Goal: Task Accomplishment & Management: Use online tool/utility

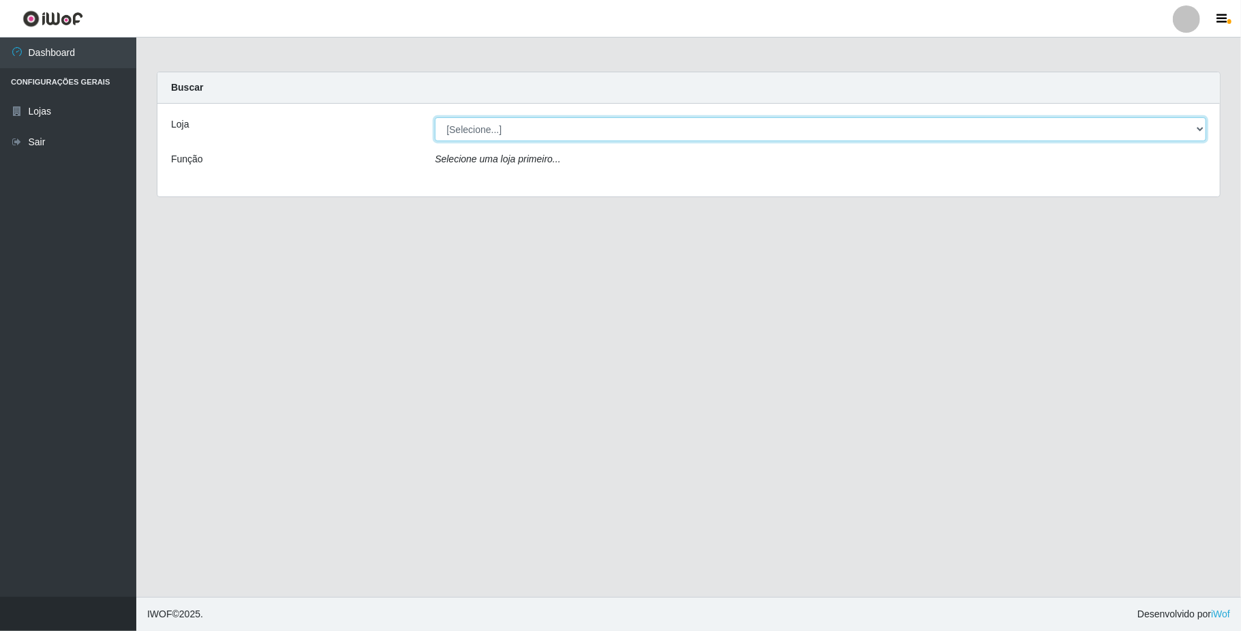
click at [1184, 132] on select "[Selecione...] SuperFácil Atacado - Emaús" at bounding box center [821, 129] width 772 height 24
select select "407"
click at [435, 117] on select "[Selecione...] SuperFácil Atacado - Emaús" at bounding box center [821, 129] width 772 height 24
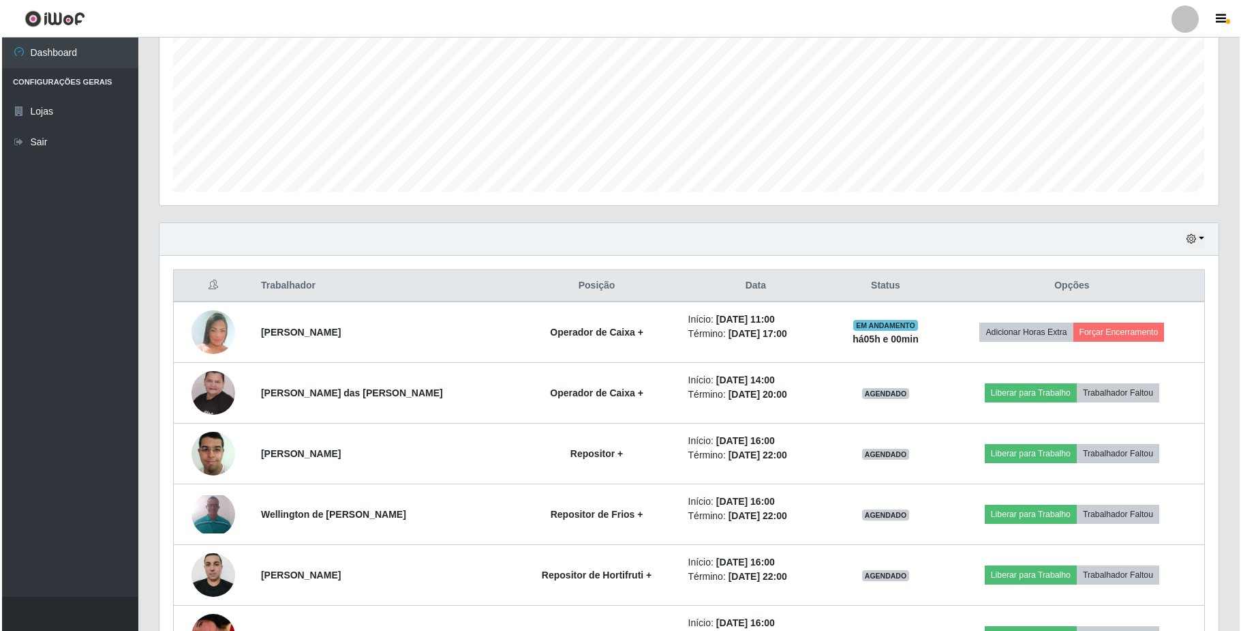
scroll to position [273, 0]
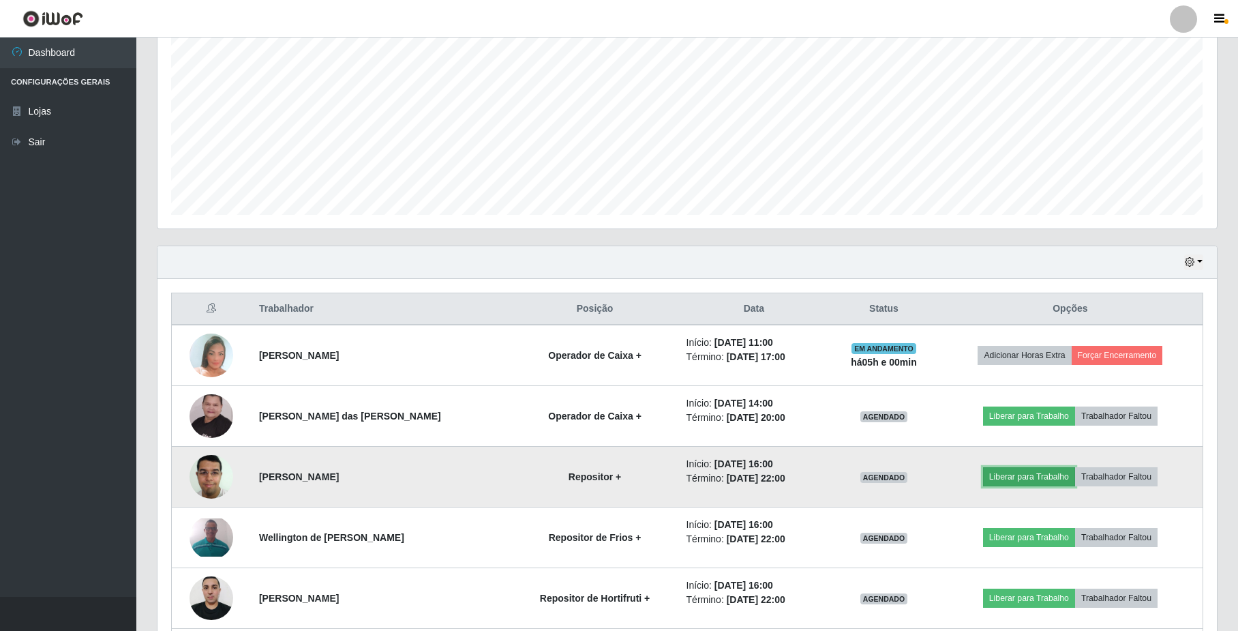
click at [1021, 470] on button "Liberar para Trabalho" at bounding box center [1029, 476] width 92 height 19
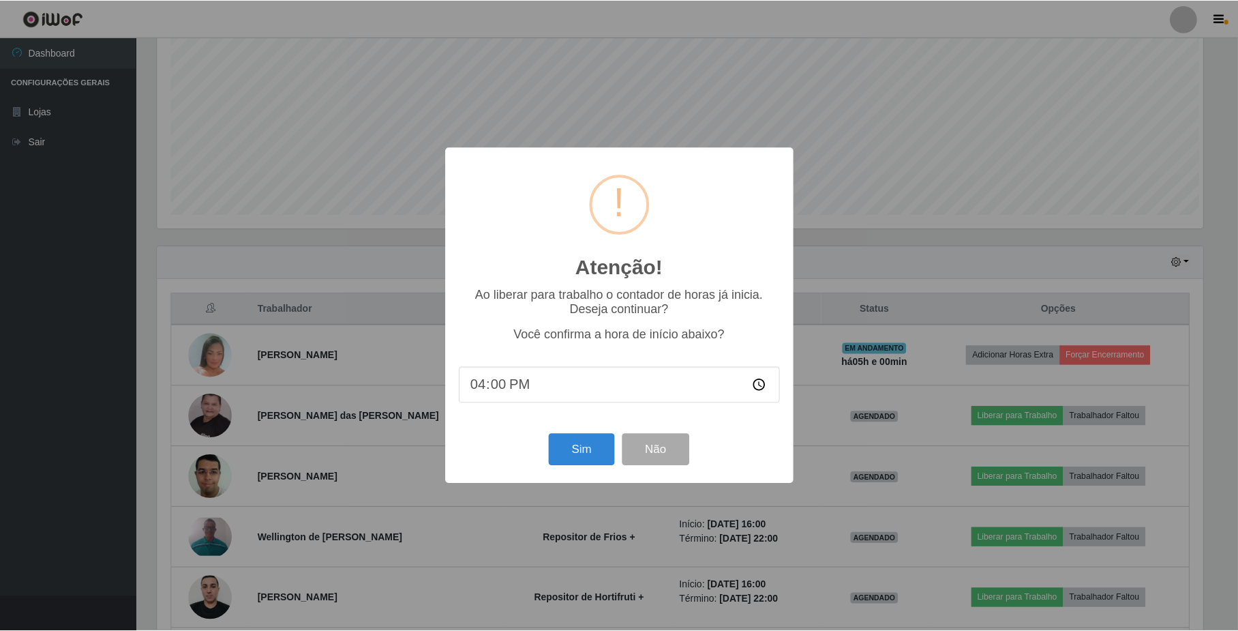
scroll to position [284, 1049]
click at [588, 443] on button "Sim" at bounding box center [583, 450] width 66 height 32
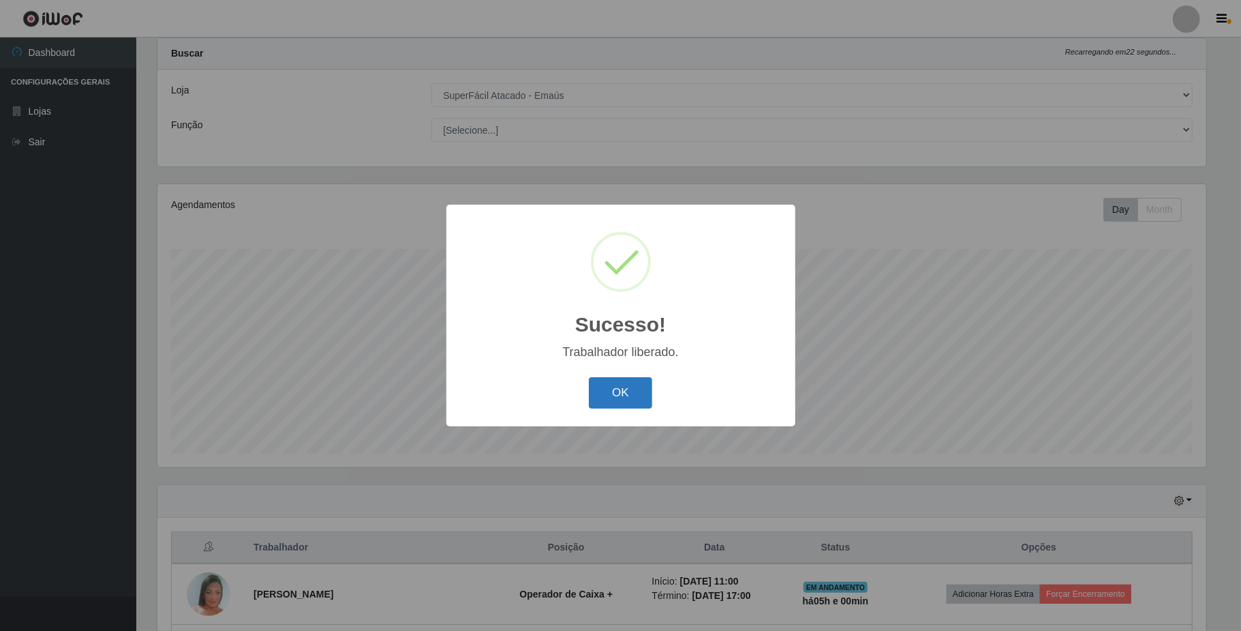
click at [624, 393] on button "OK" at bounding box center [620, 393] width 63 height 32
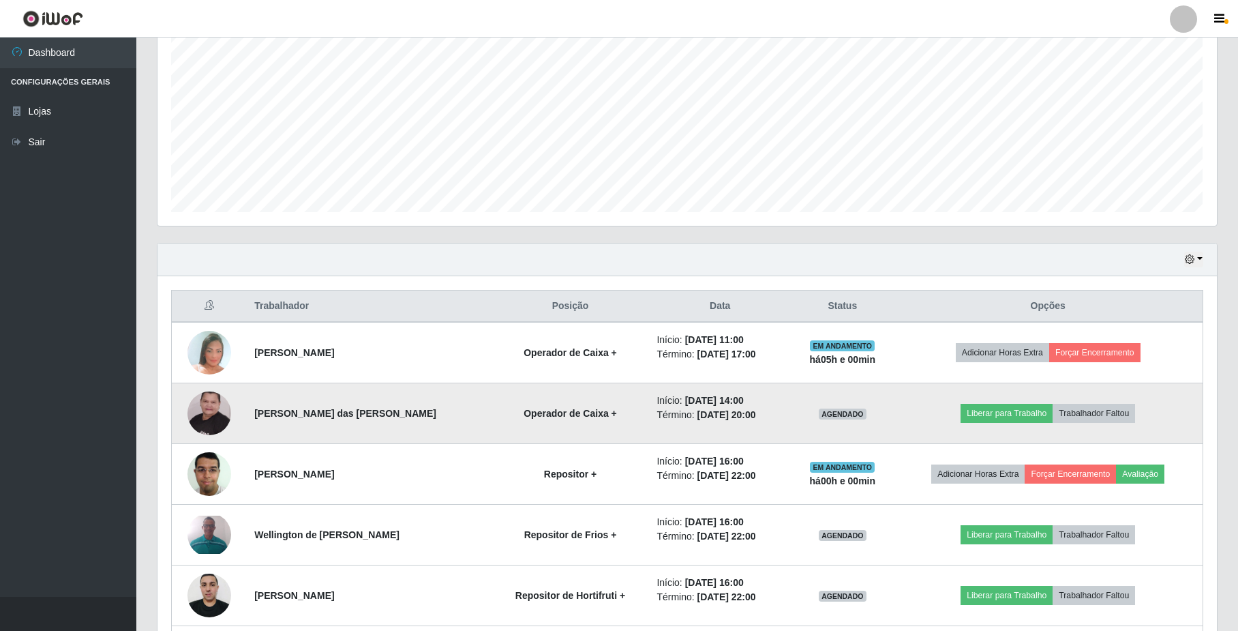
scroll to position [307, 0]
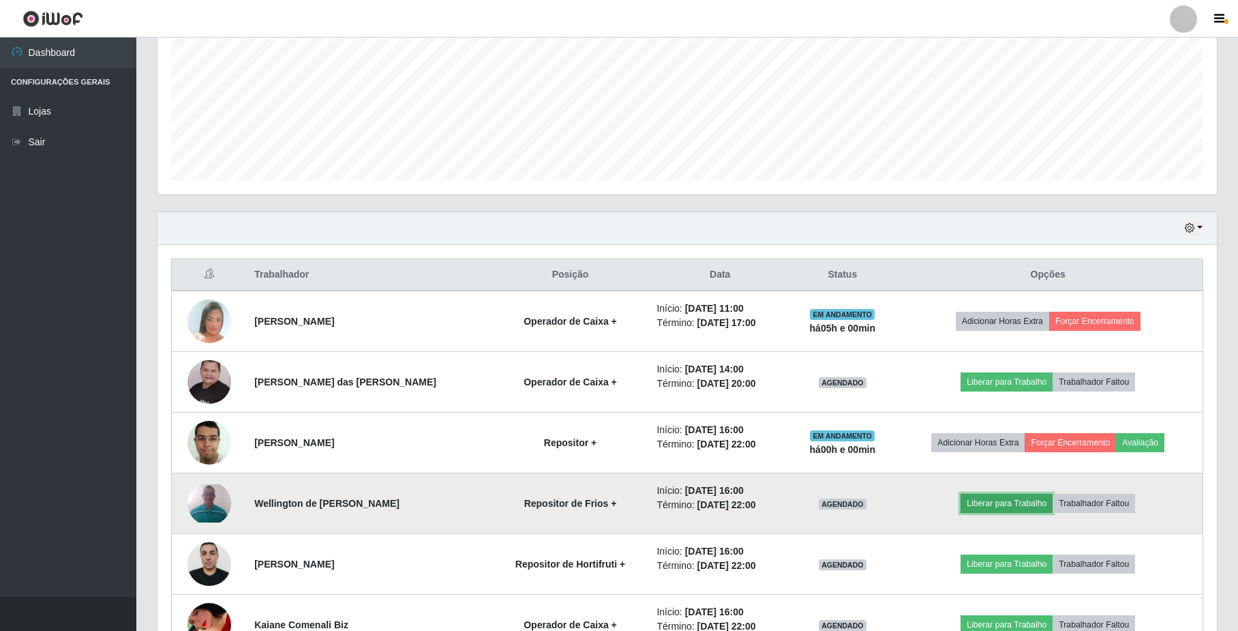
click at [1001, 511] on button "Liberar para Trabalho" at bounding box center [1007, 503] width 92 height 19
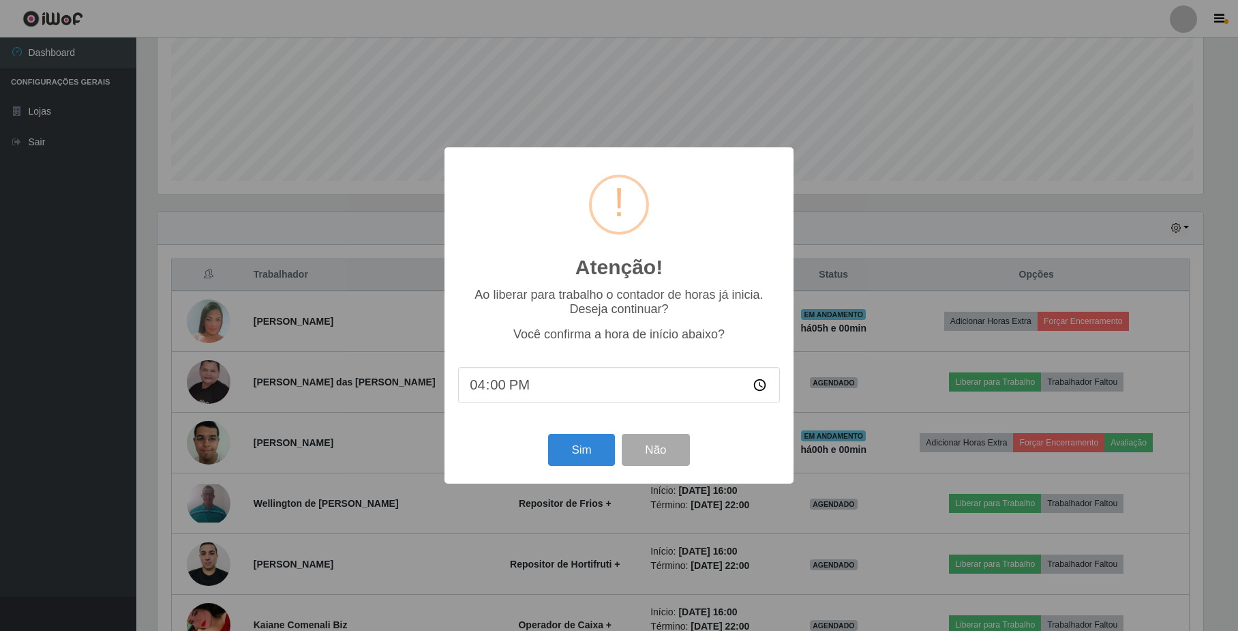
scroll to position [284, 1049]
click at [584, 457] on button "Sim" at bounding box center [583, 450] width 66 height 32
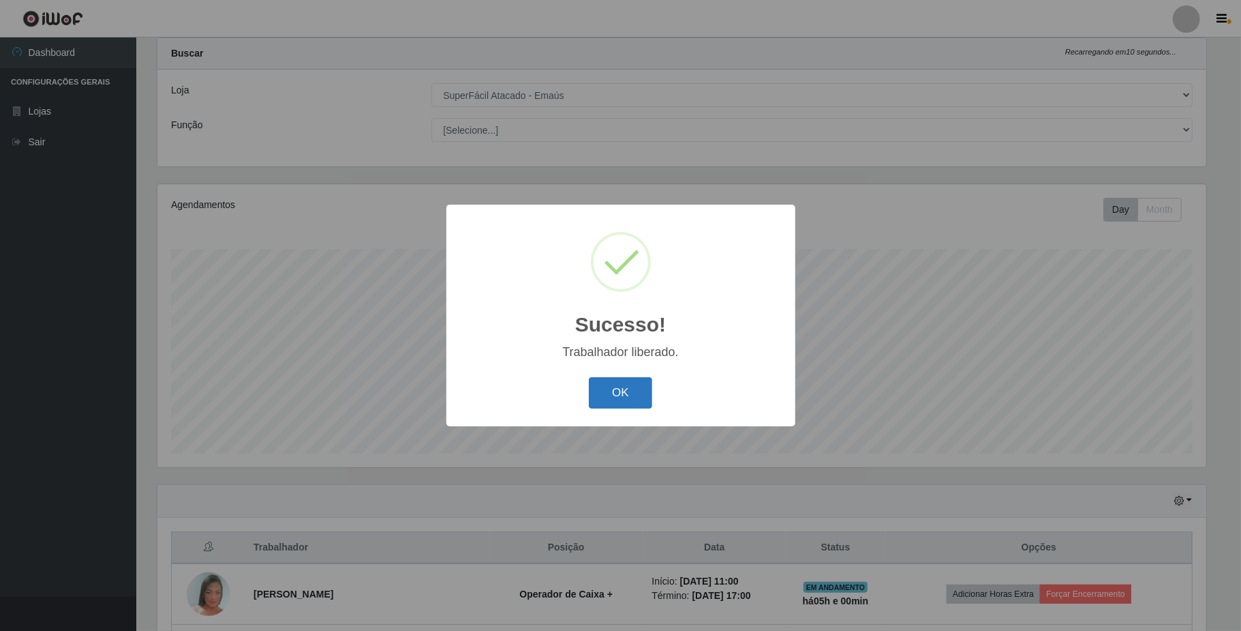
click at [600, 407] on button "OK" at bounding box center [620, 393] width 63 height 32
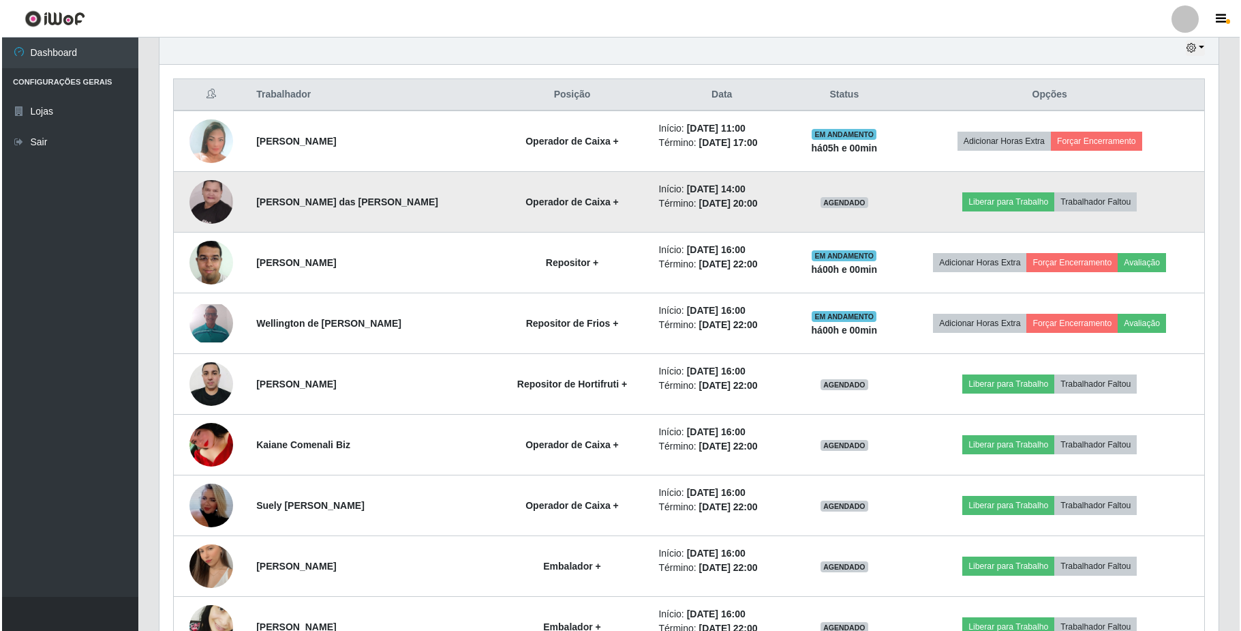
scroll to position [489, 0]
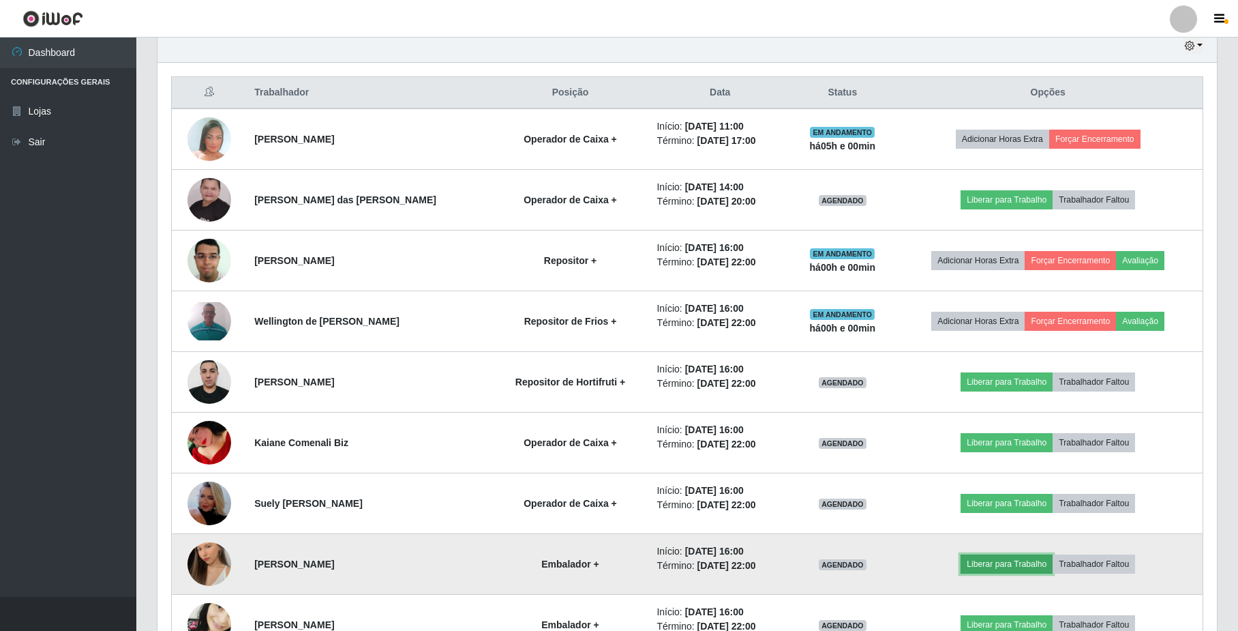
click at [993, 568] on button "Liberar para Trabalho" at bounding box center [1007, 563] width 92 height 19
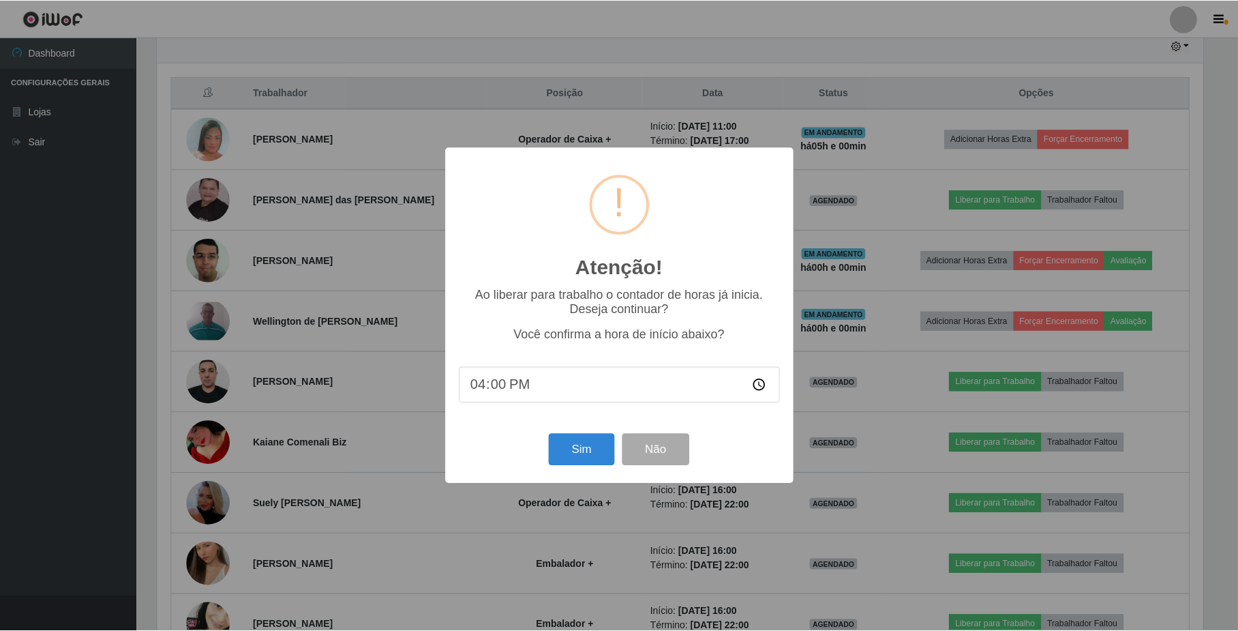
scroll to position [284, 1049]
click at [603, 459] on button "Sim" at bounding box center [583, 450] width 66 height 32
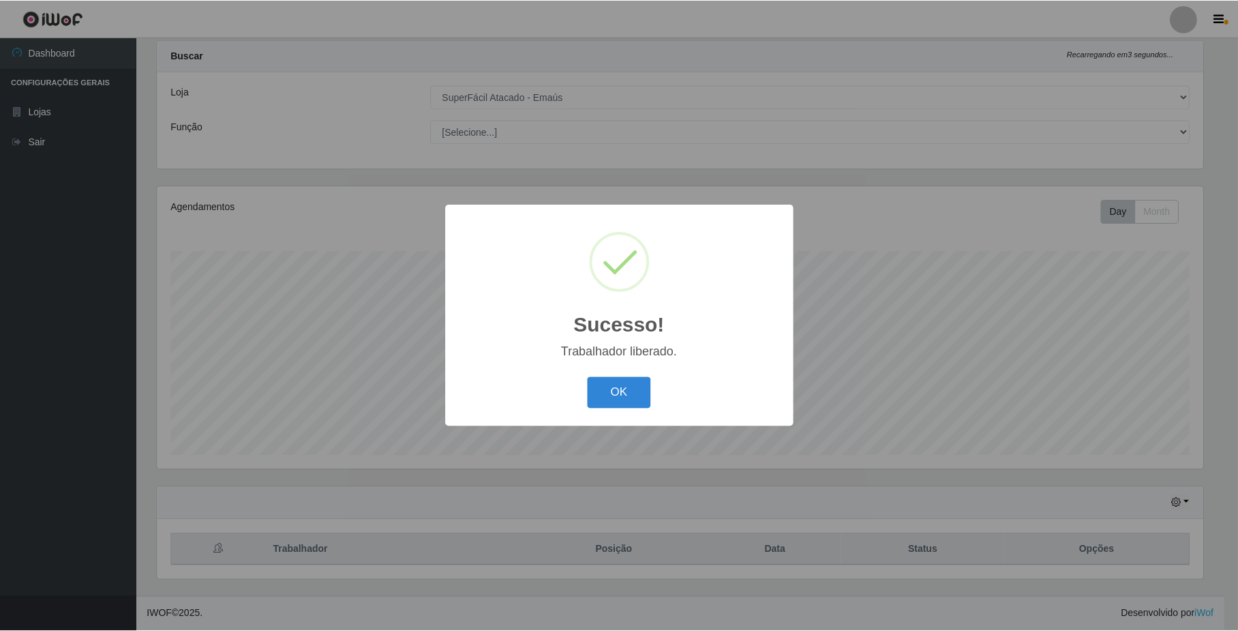
scroll to position [0, 0]
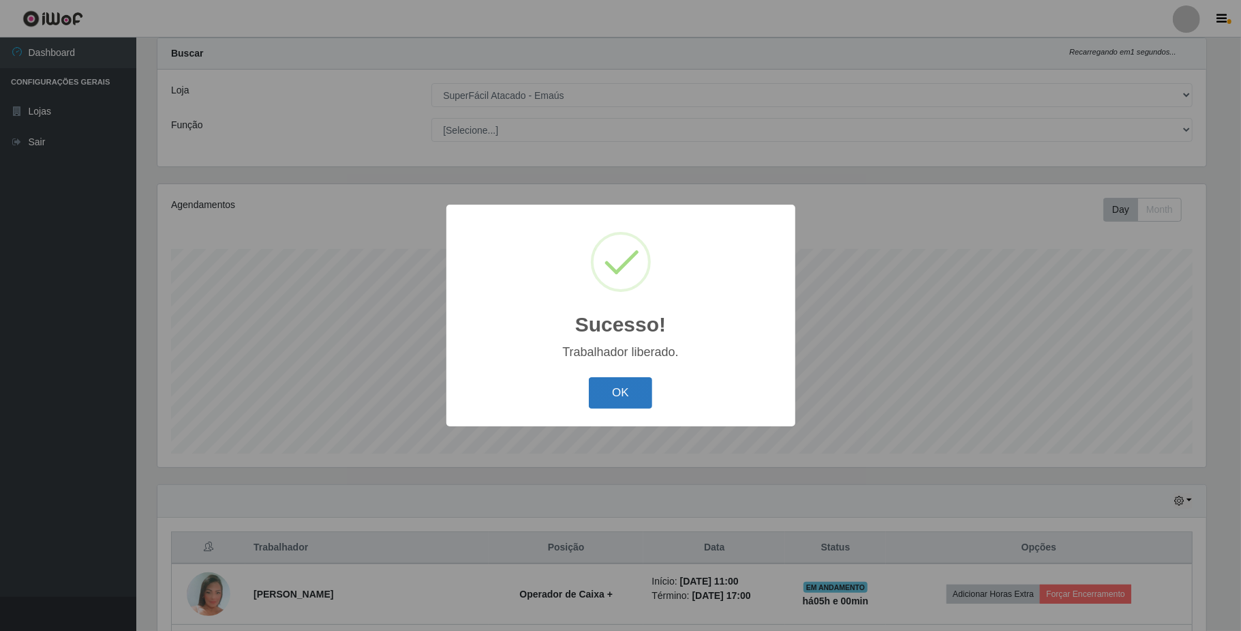
click at [644, 387] on button "OK" at bounding box center [620, 393] width 63 height 32
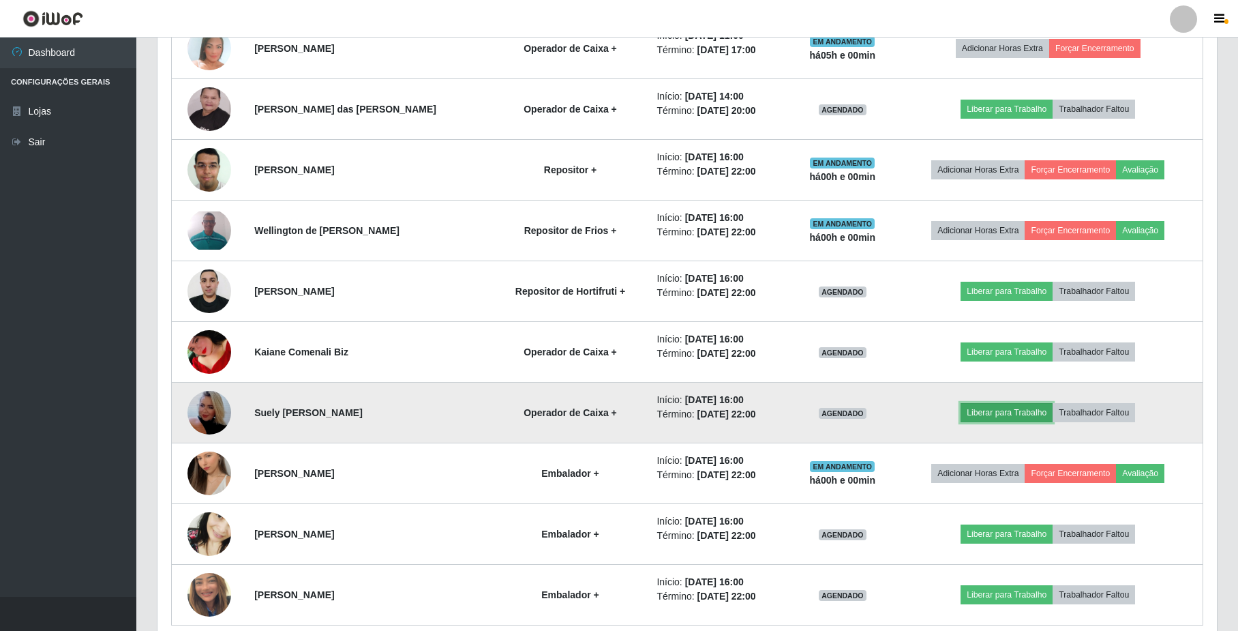
click at [985, 418] on button "Liberar para Trabalho" at bounding box center [1007, 412] width 92 height 19
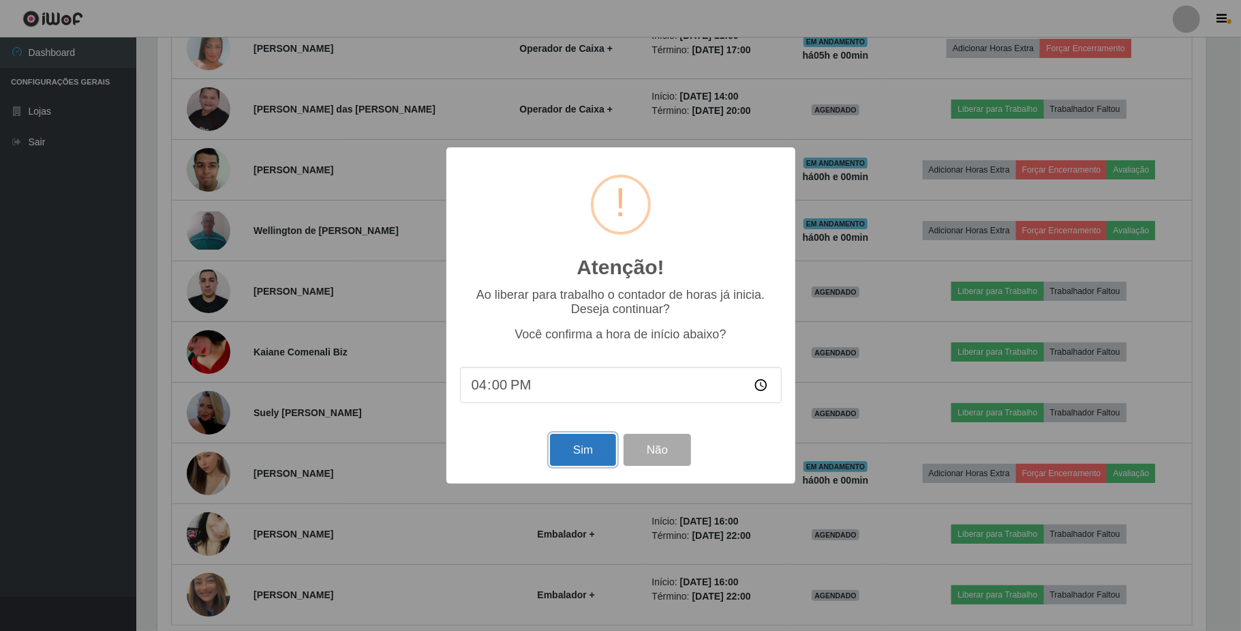
click at [578, 450] on button "Sim" at bounding box center [583, 450] width 66 height 32
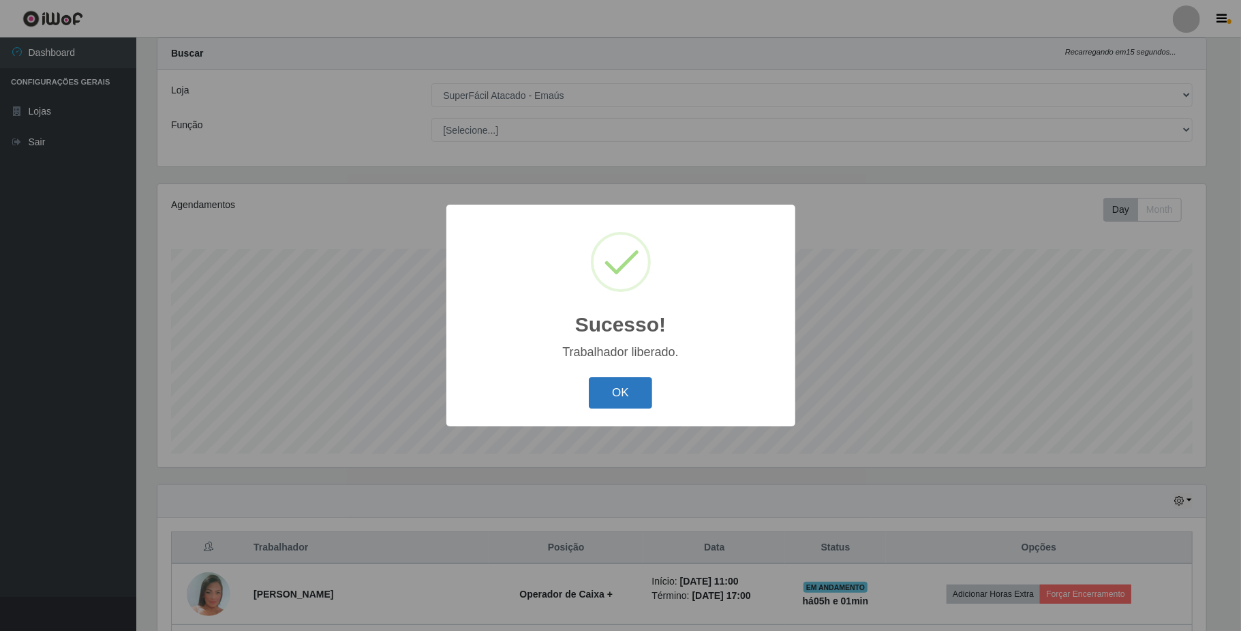
click at [639, 398] on button "OK" at bounding box center [620, 393] width 63 height 32
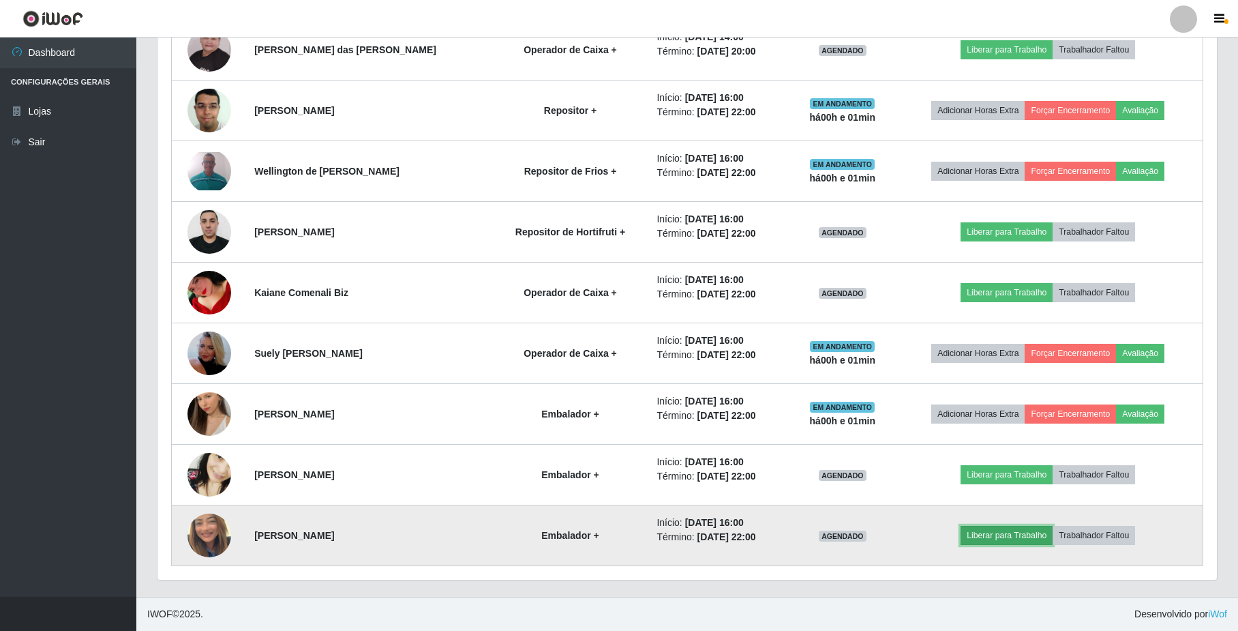
click at [988, 534] on button "Liberar para Trabalho" at bounding box center [1007, 535] width 92 height 19
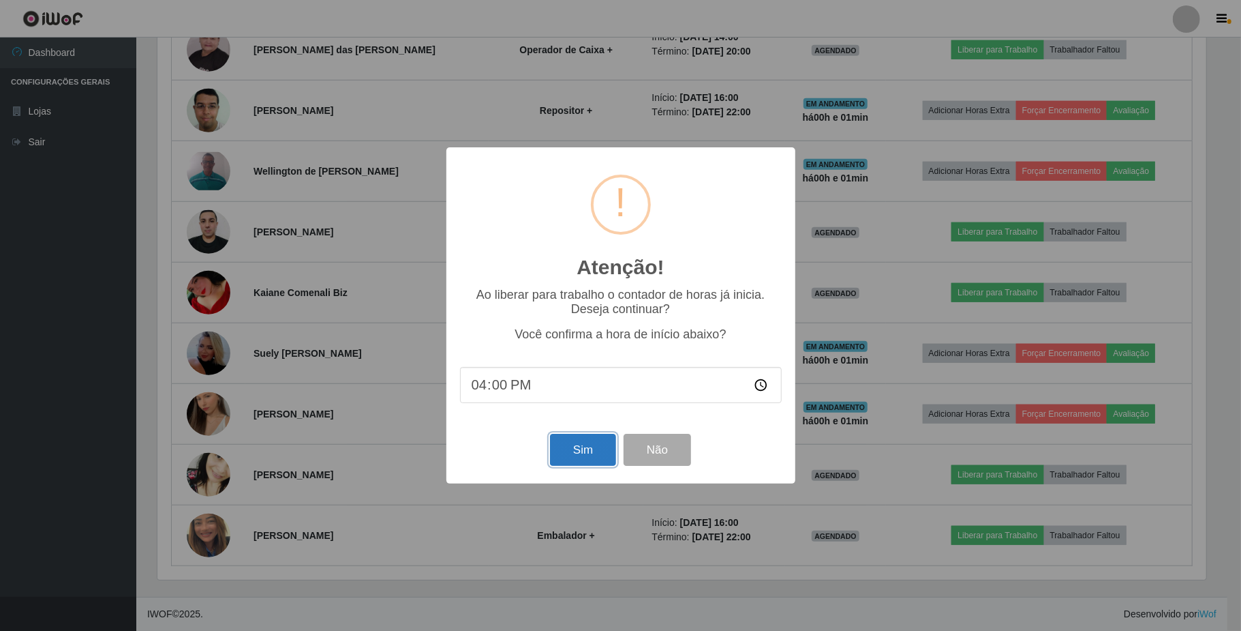
click at [582, 458] on button "Sim" at bounding box center [583, 450] width 66 height 32
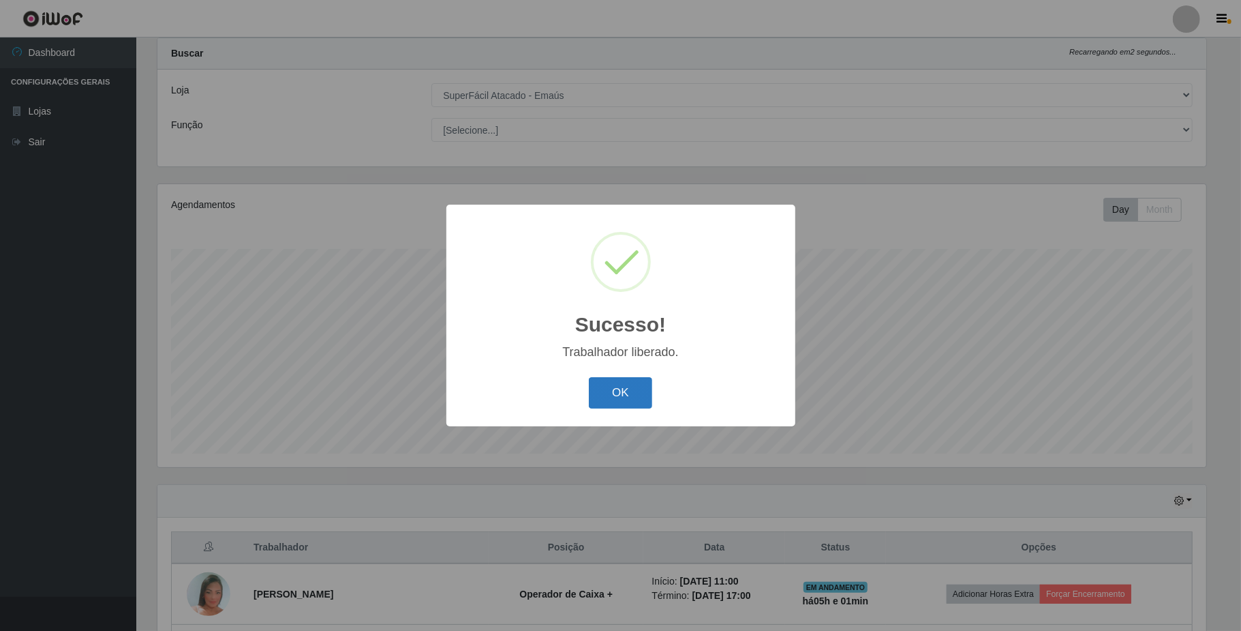
click at [605, 405] on button "OK" at bounding box center [620, 393] width 63 height 32
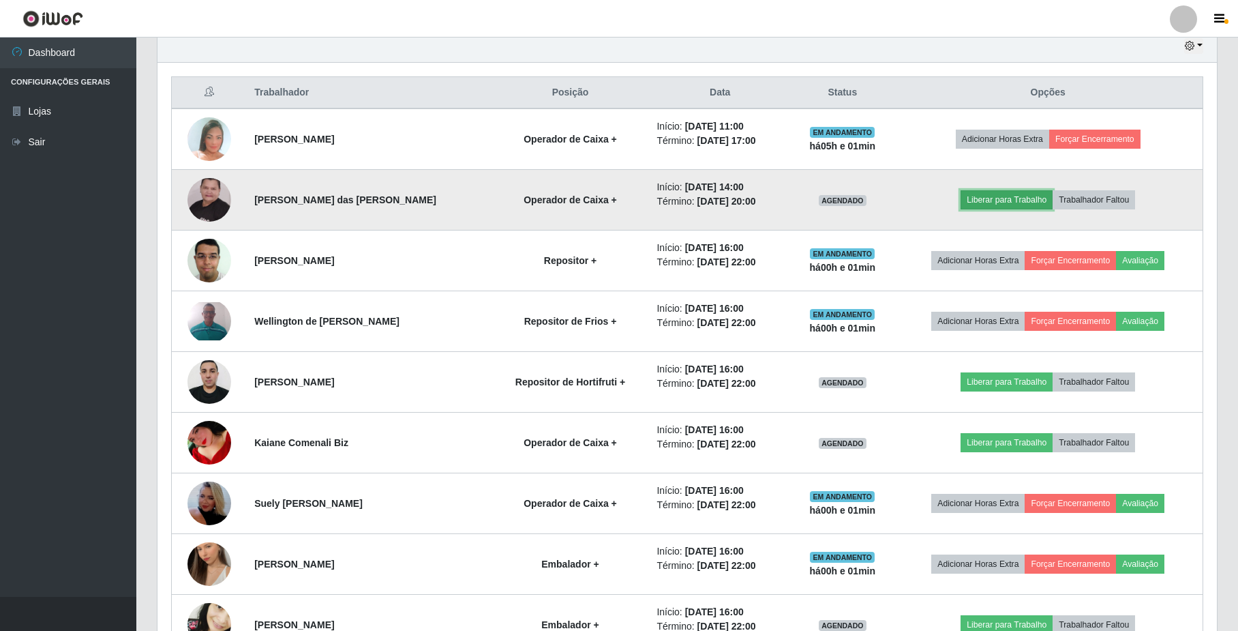
click at [996, 207] on button "Liberar para Trabalho" at bounding box center [1007, 199] width 92 height 19
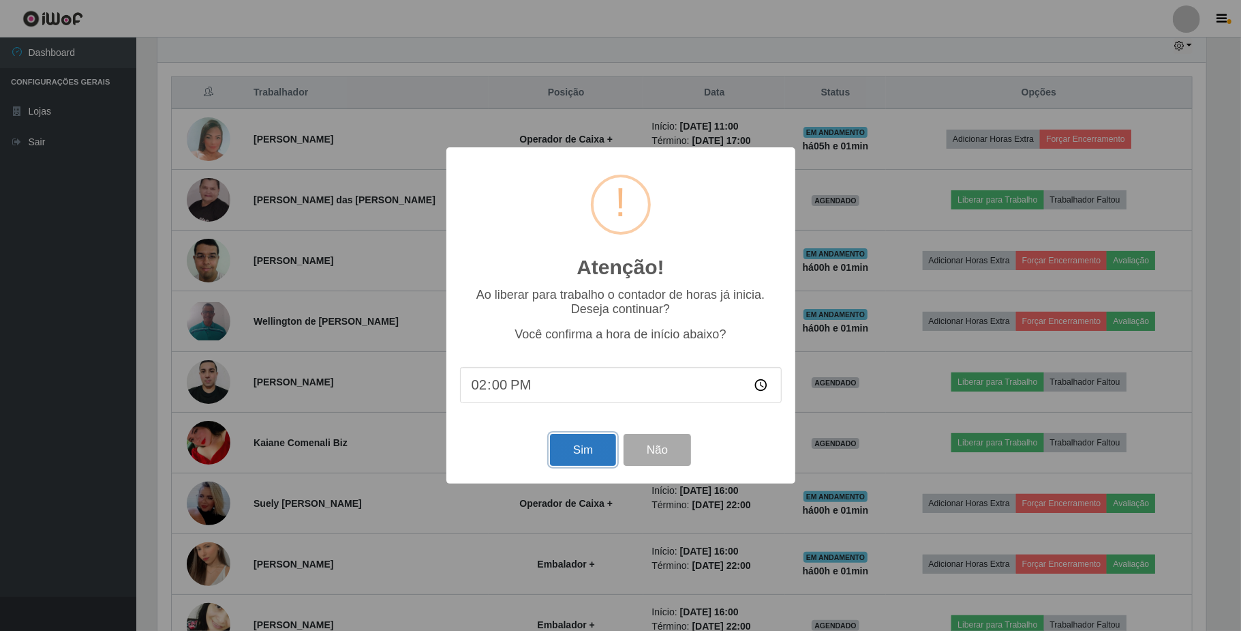
click at [577, 458] on button "Sim" at bounding box center [583, 450] width 66 height 32
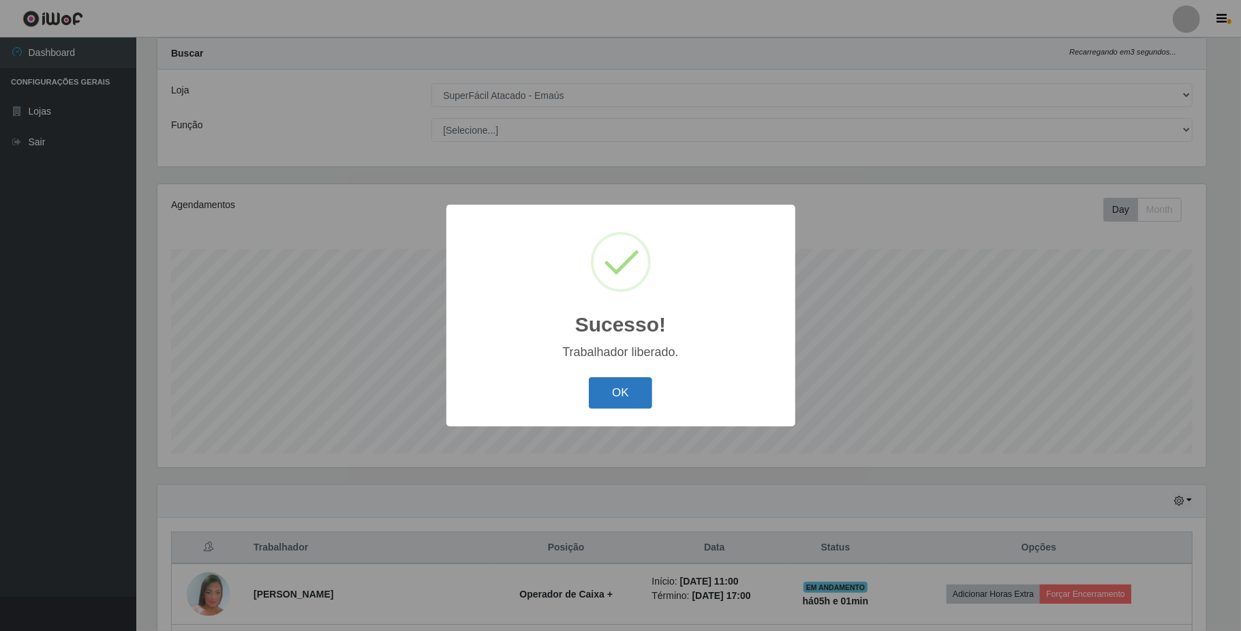
click at [614, 389] on button "OK" at bounding box center [620, 393] width 63 height 32
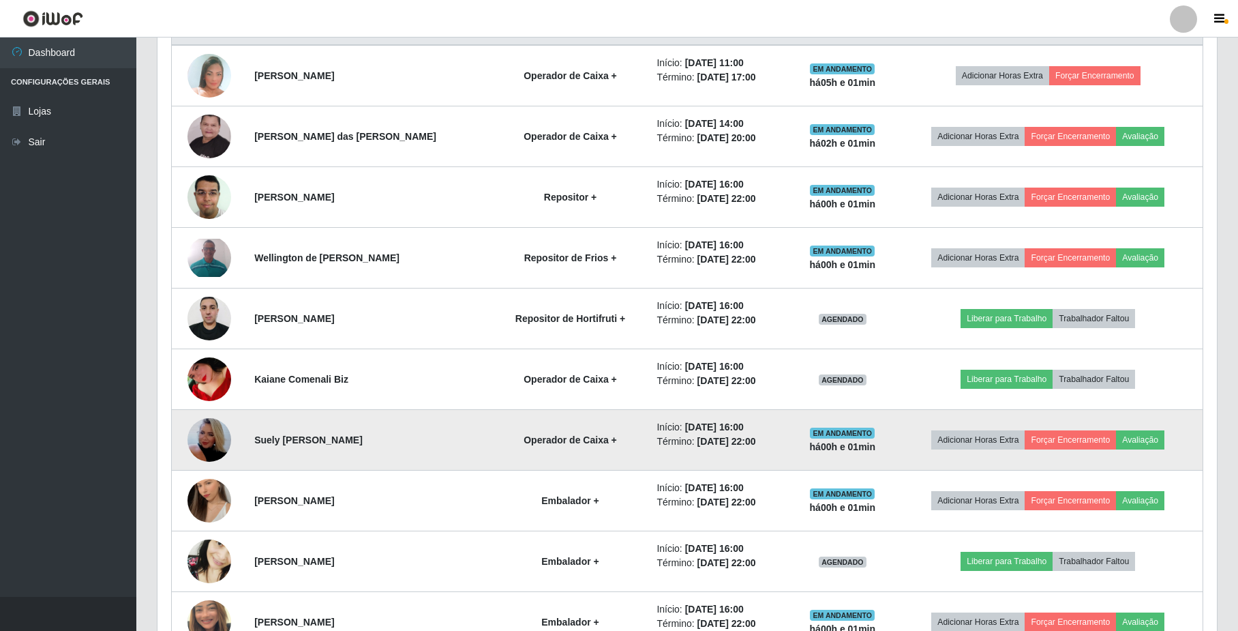
scroll to position [644, 0]
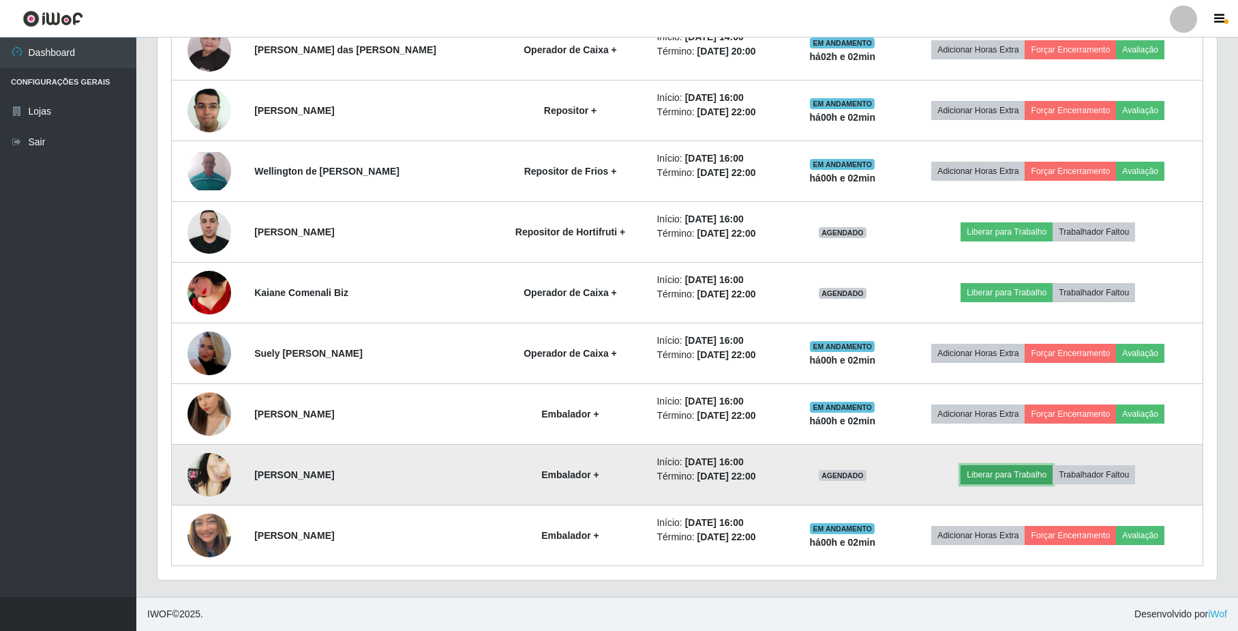
click at [995, 474] on button "Liberar para Trabalho" at bounding box center [1007, 474] width 92 height 19
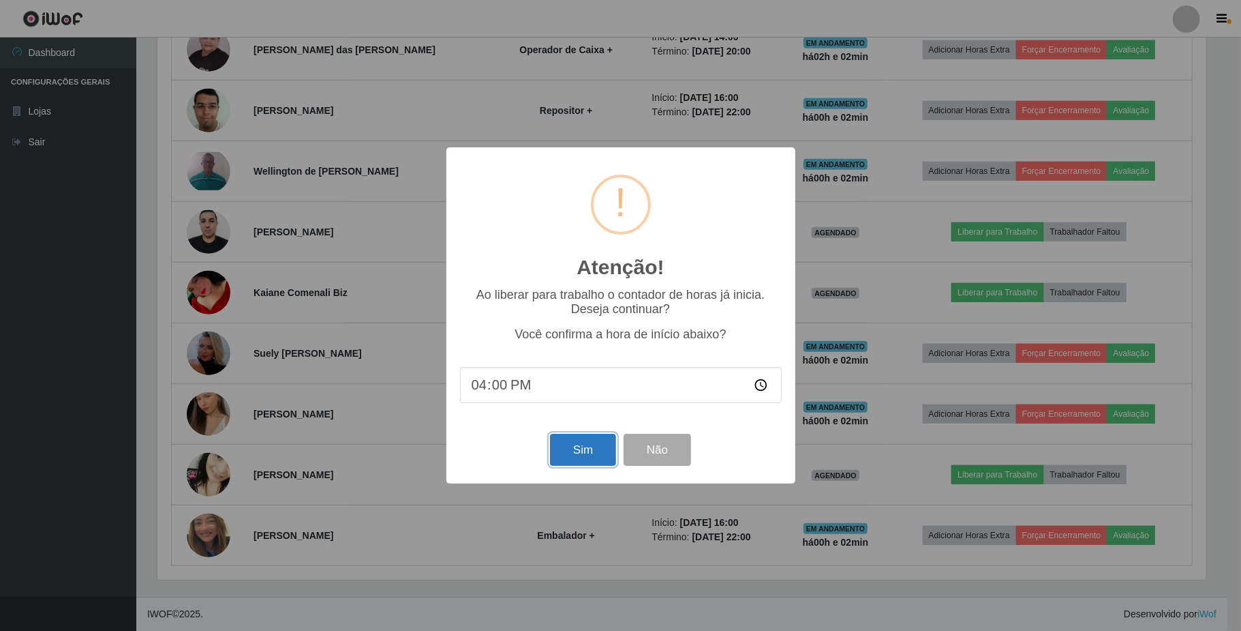
click at [590, 459] on button "Sim" at bounding box center [583, 450] width 66 height 32
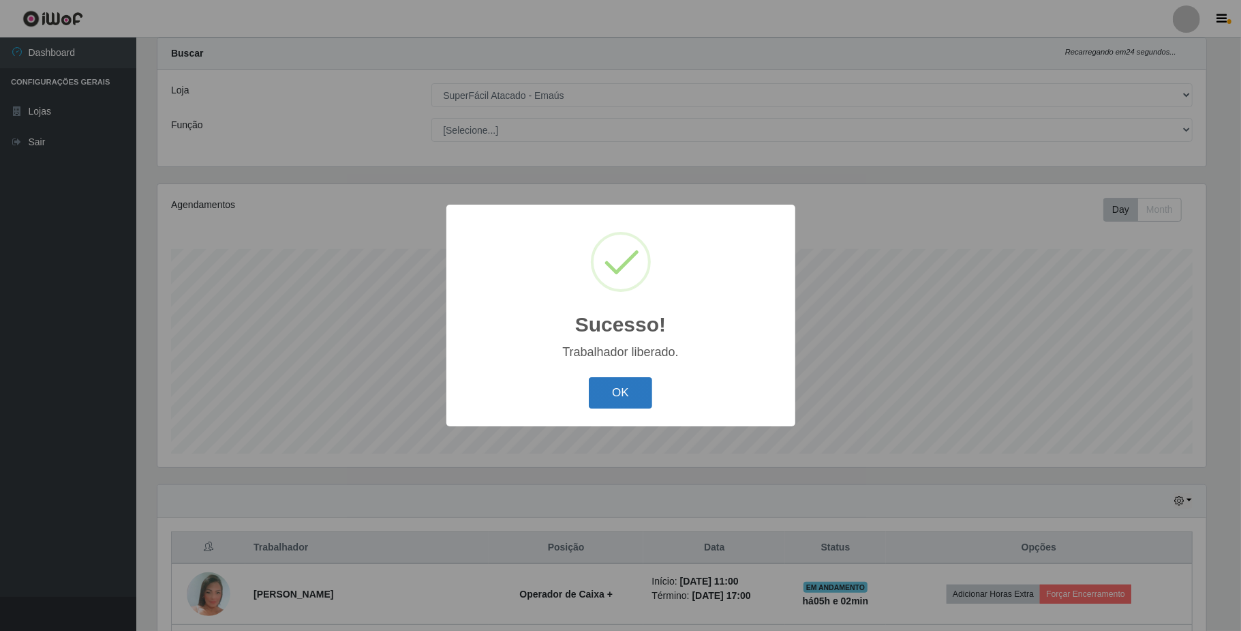
click at [636, 397] on button "OK" at bounding box center [620, 393] width 63 height 32
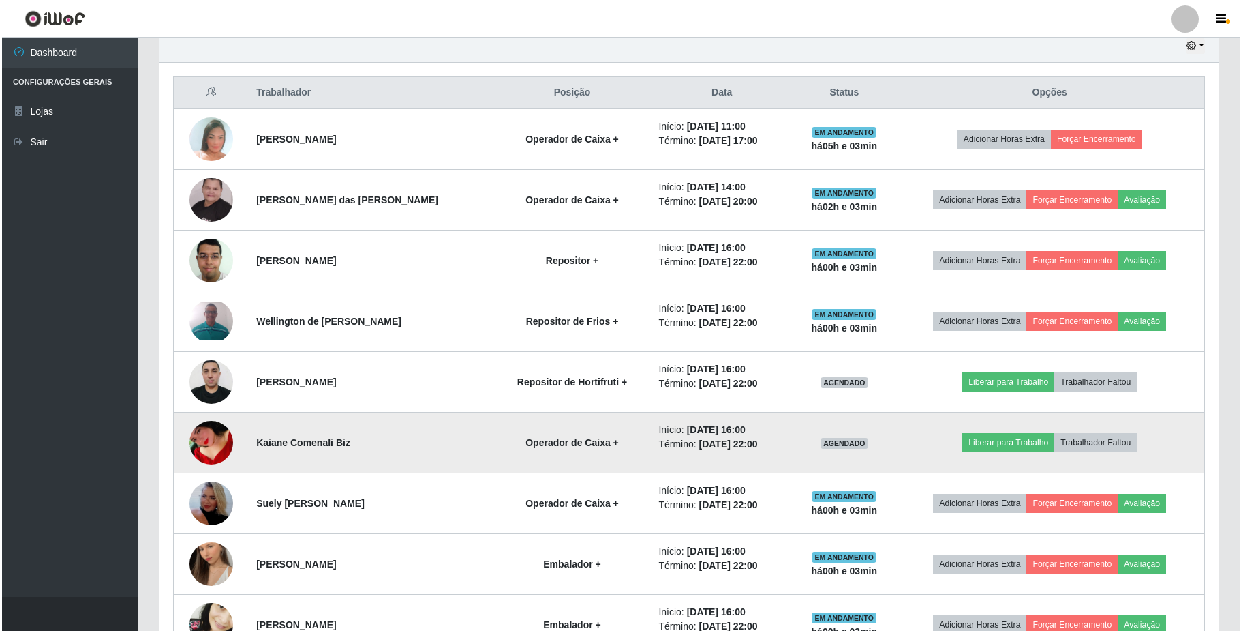
scroll to position [398, 0]
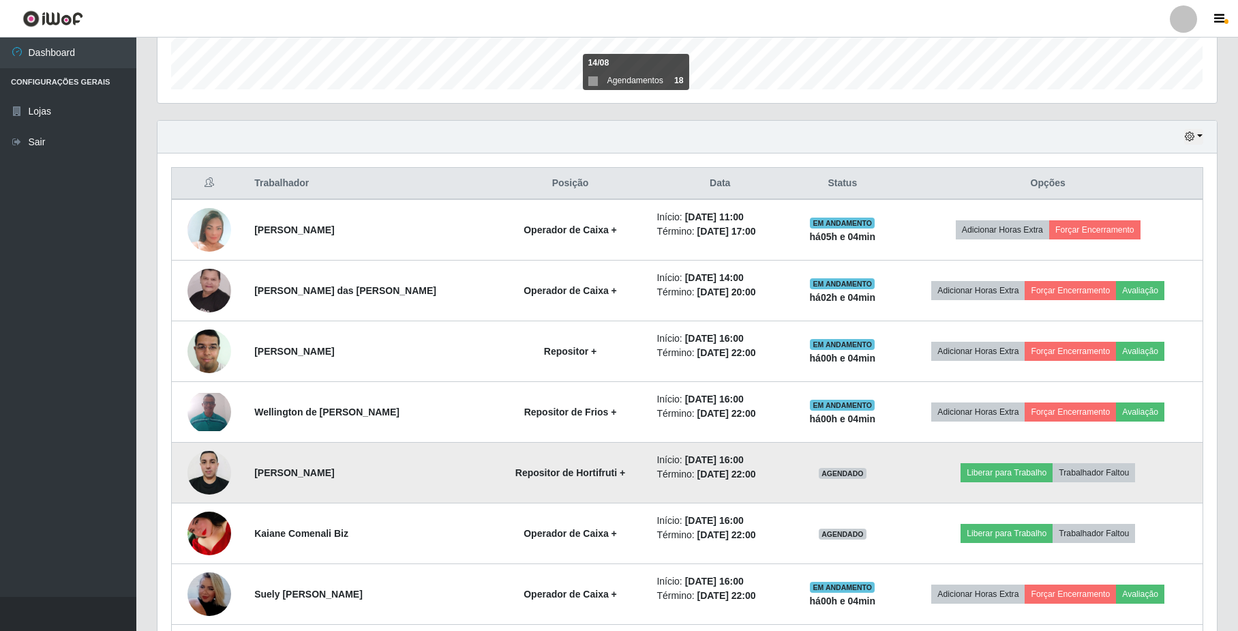
click at [210, 478] on img at bounding box center [209, 472] width 44 height 58
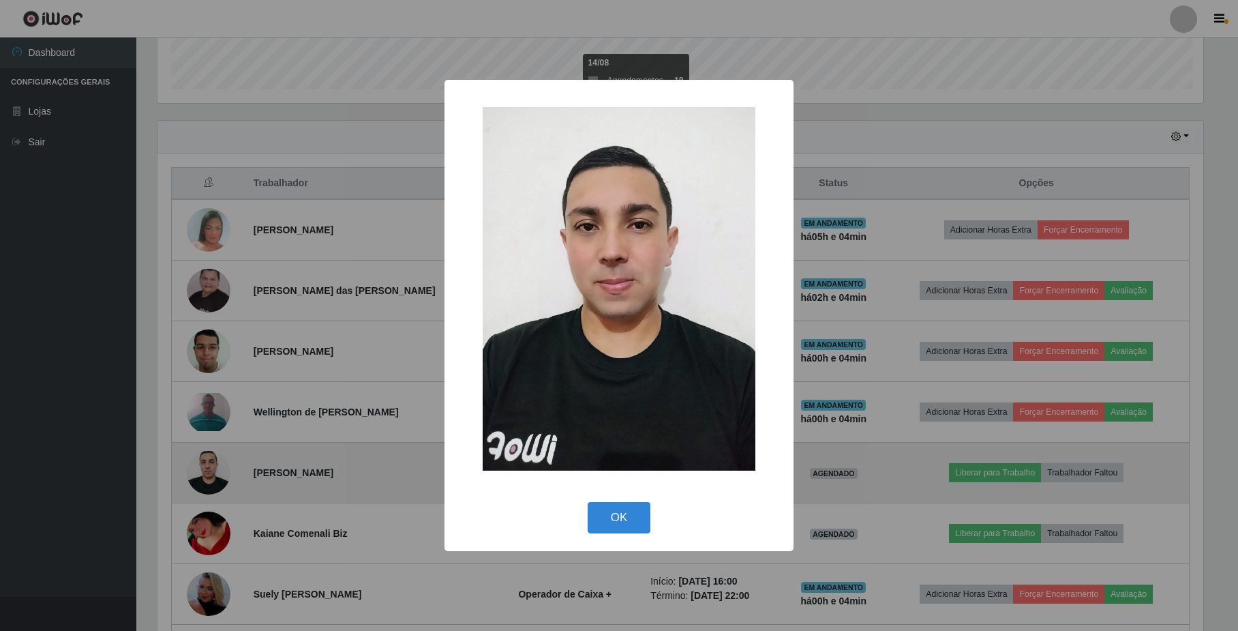
scroll to position [284, 1049]
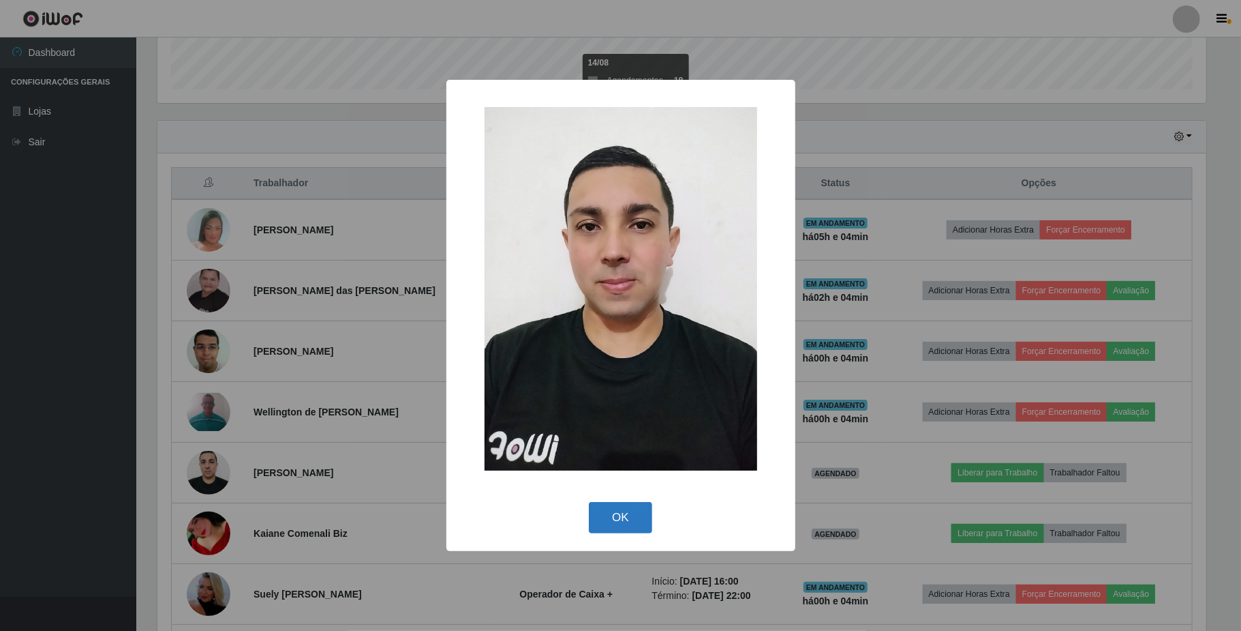
click at [624, 529] on button "OK" at bounding box center [620, 518] width 63 height 32
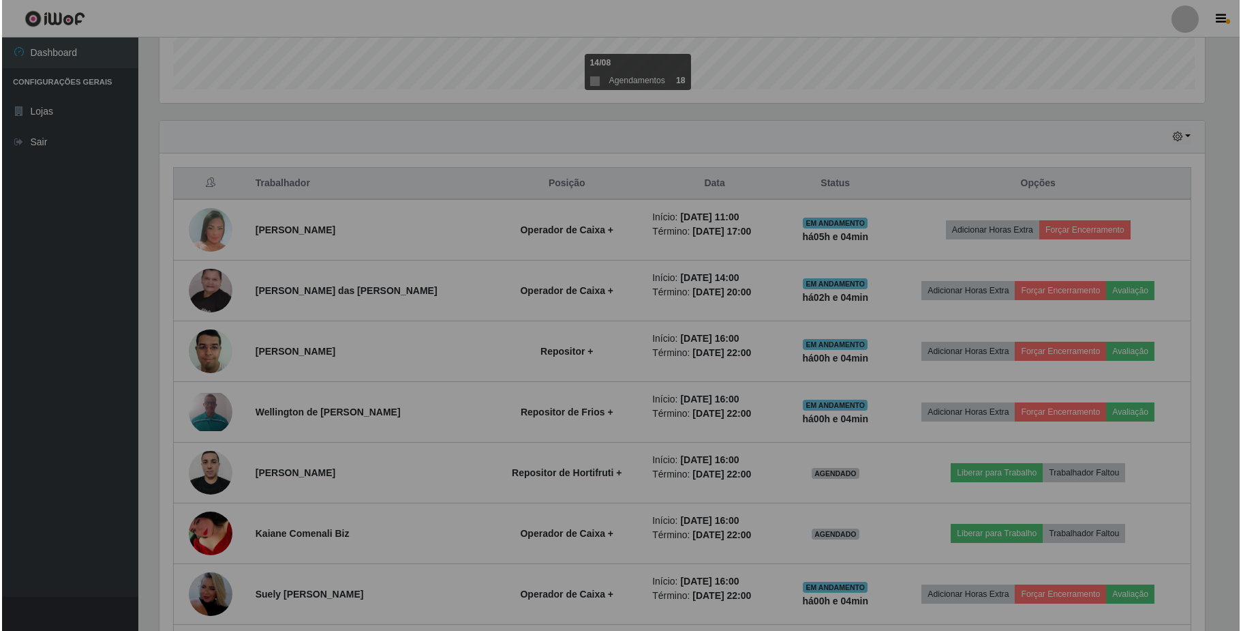
scroll to position [284, 1059]
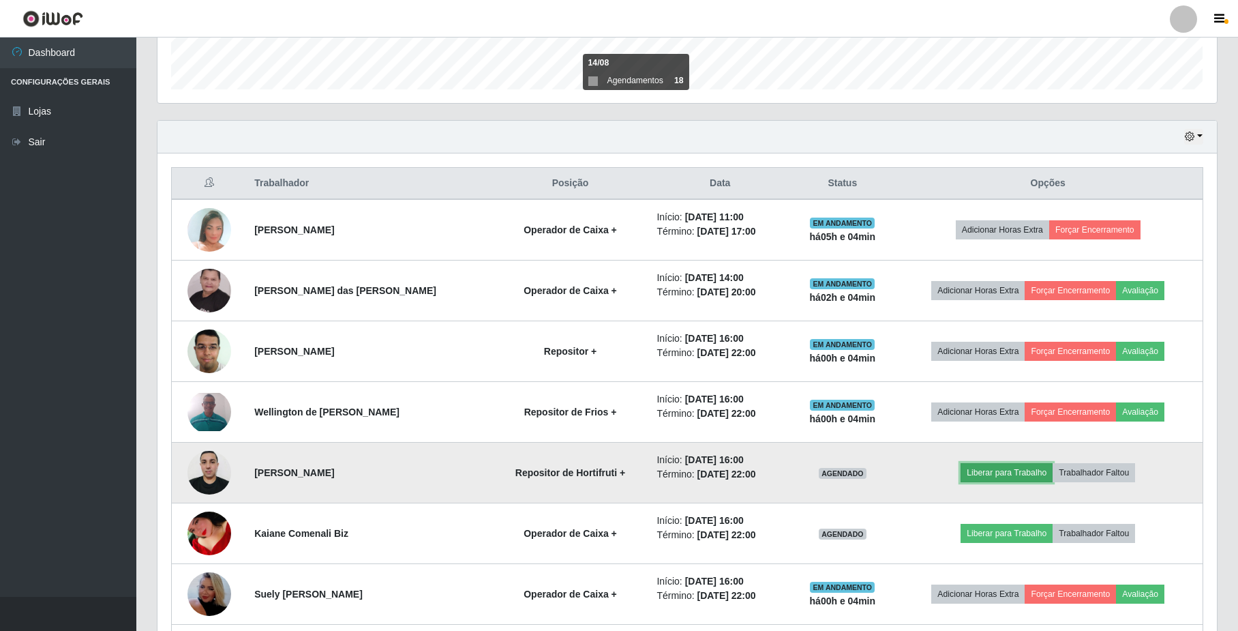
click at [1007, 475] on button "Liberar para Trabalho" at bounding box center [1007, 472] width 92 height 19
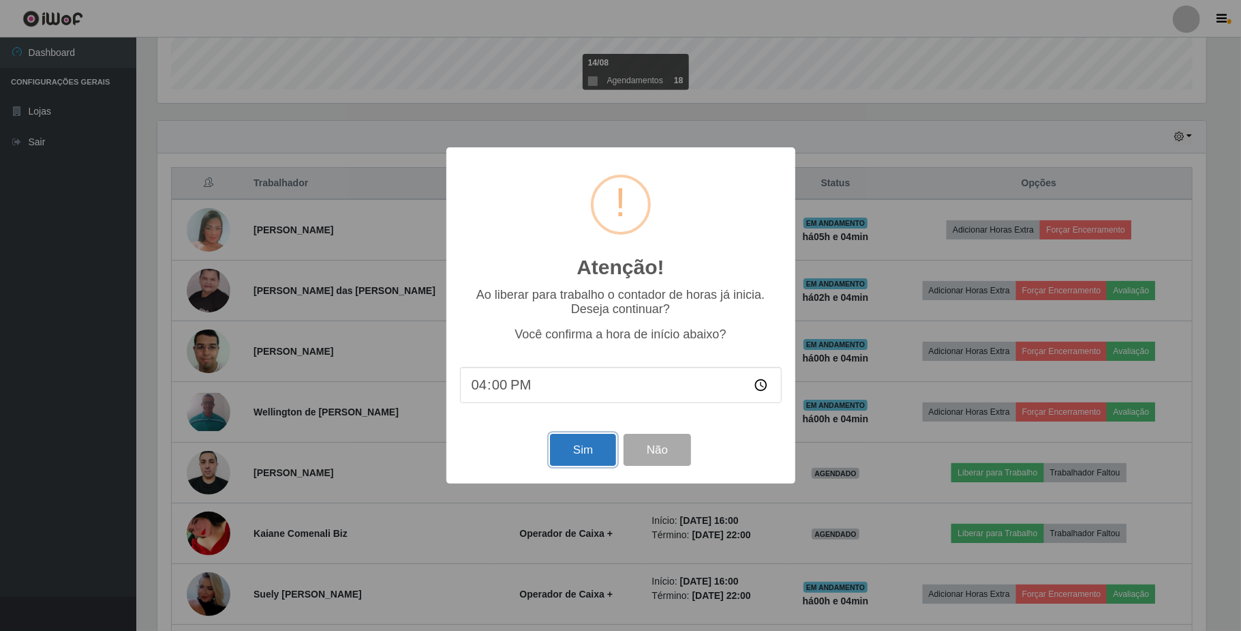
click at [603, 457] on button "Sim" at bounding box center [583, 450] width 66 height 32
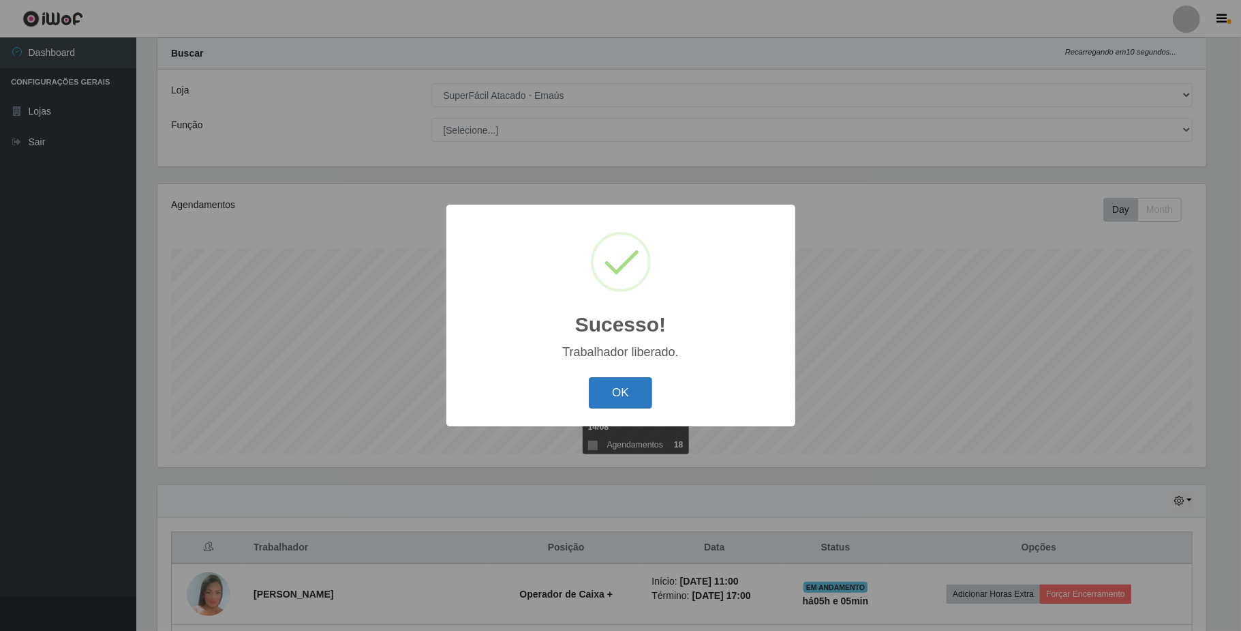
click at [629, 382] on button "OK" at bounding box center [620, 393] width 63 height 32
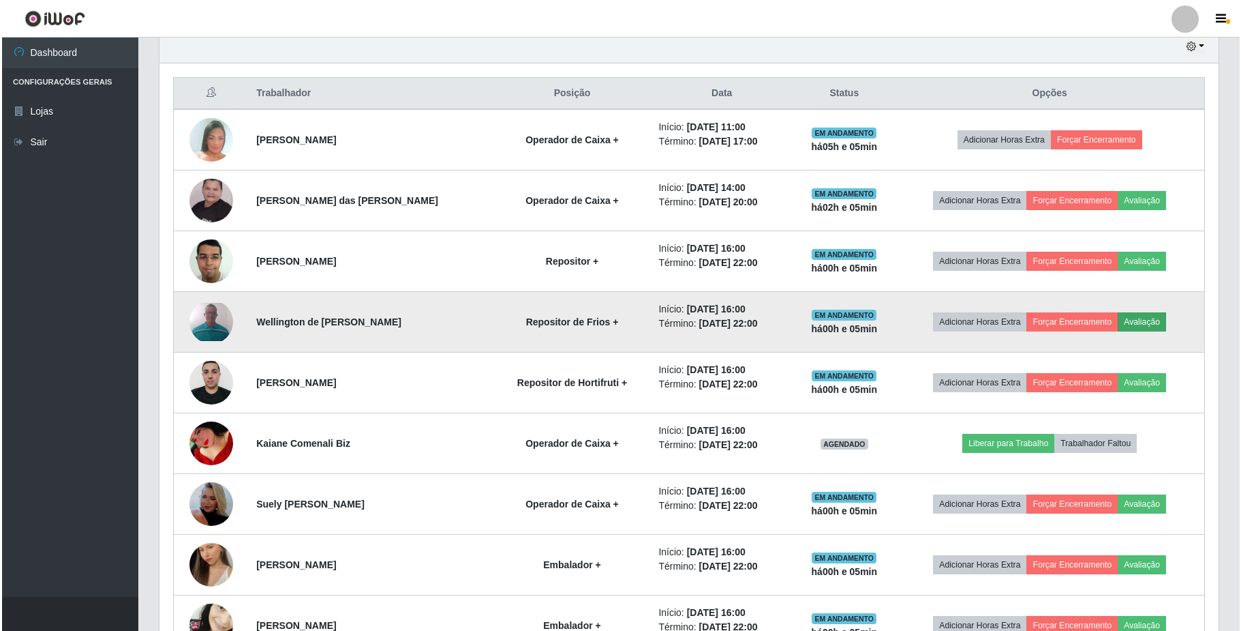
scroll to position [489, 0]
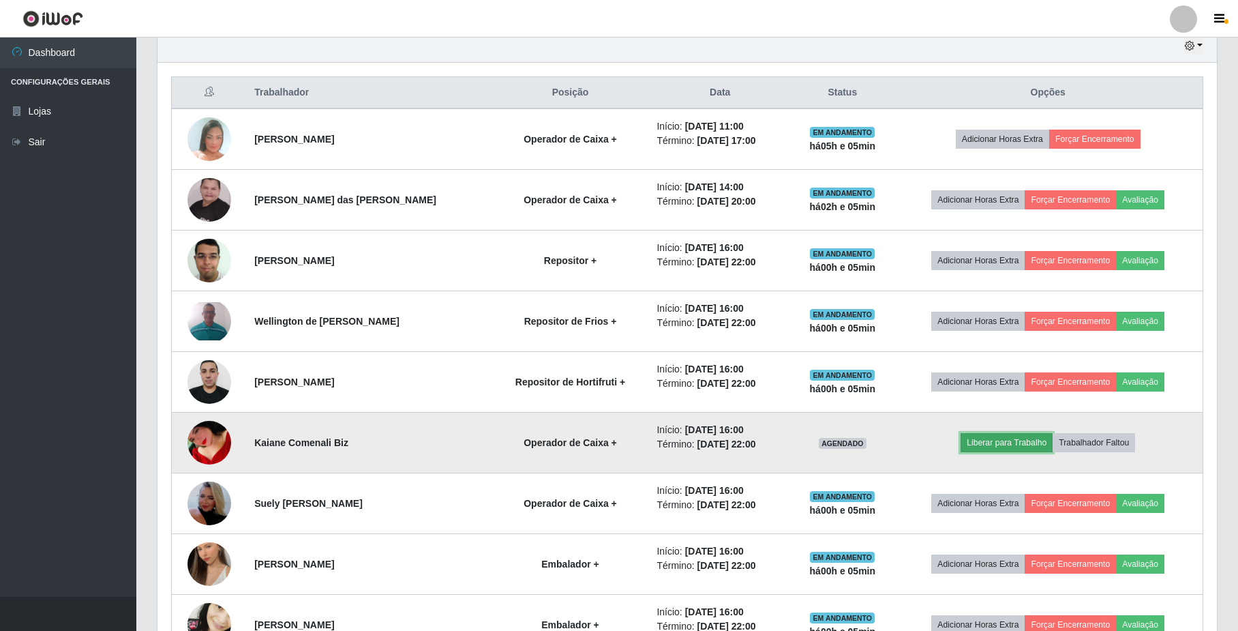
click at [1019, 442] on button "Liberar para Trabalho" at bounding box center [1007, 442] width 92 height 19
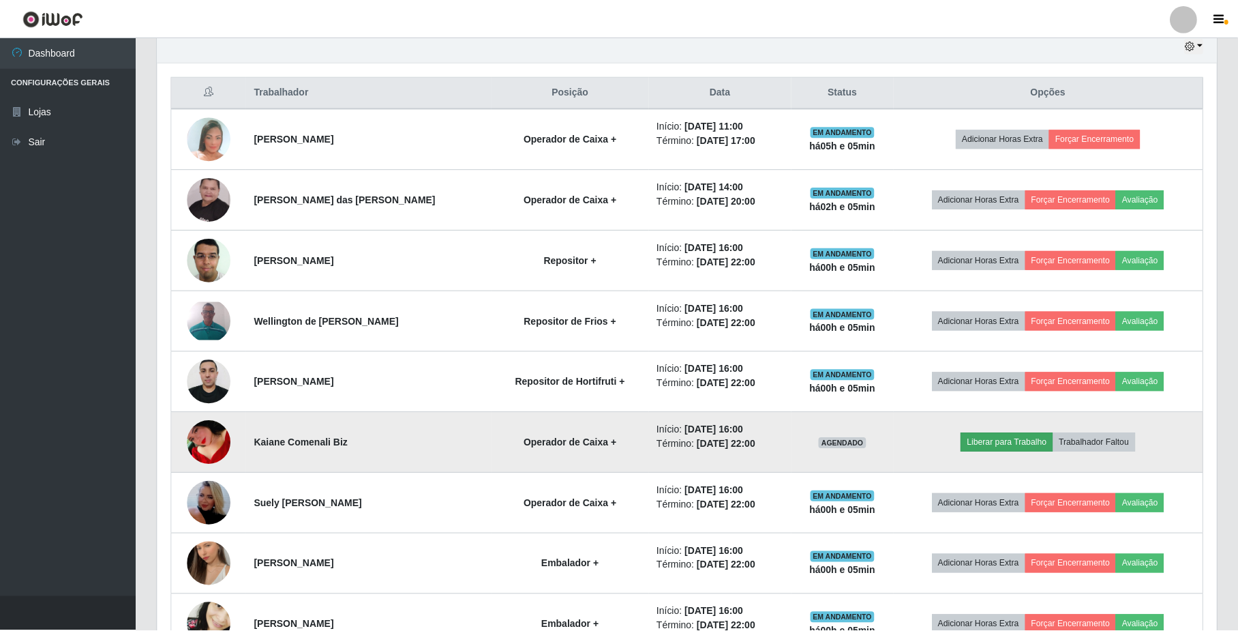
scroll to position [284, 1049]
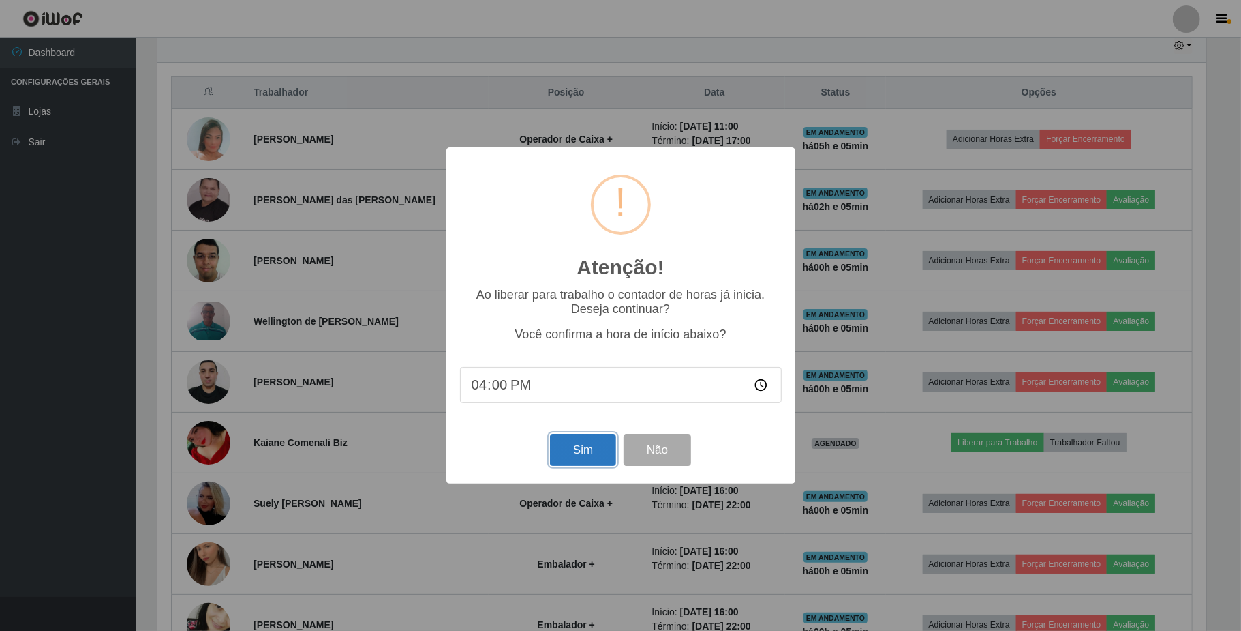
click at [582, 442] on button "Sim" at bounding box center [583, 450] width 66 height 32
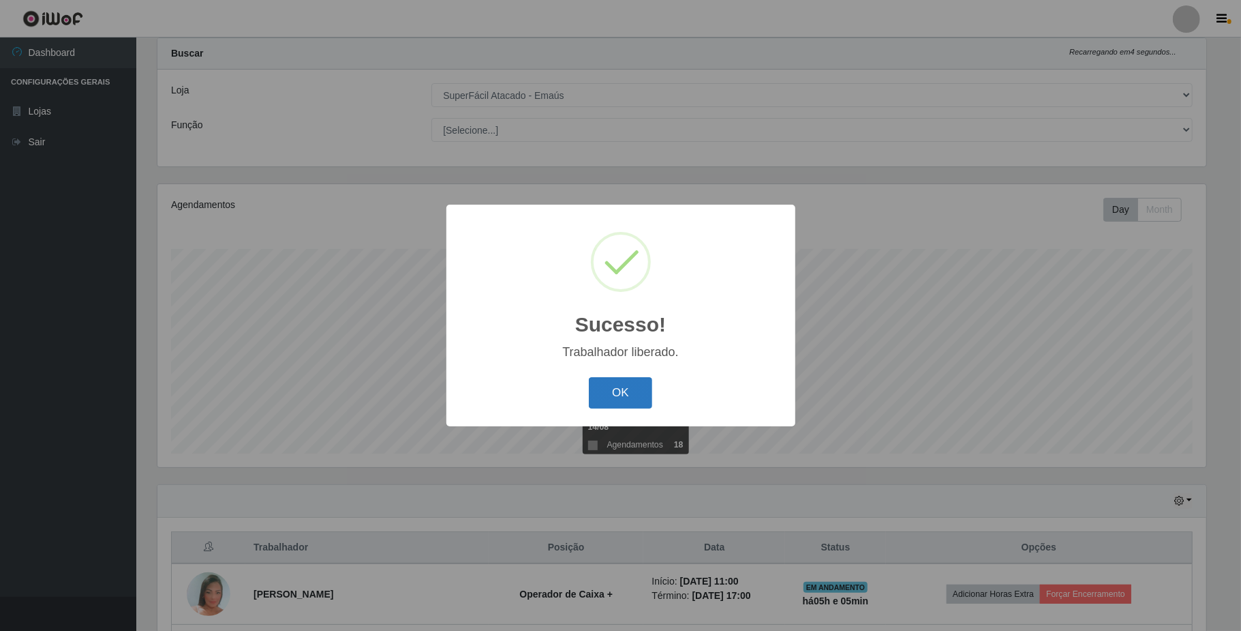
click at [622, 390] on button "OK" at bounding box center [620, 393] width 63 height 32
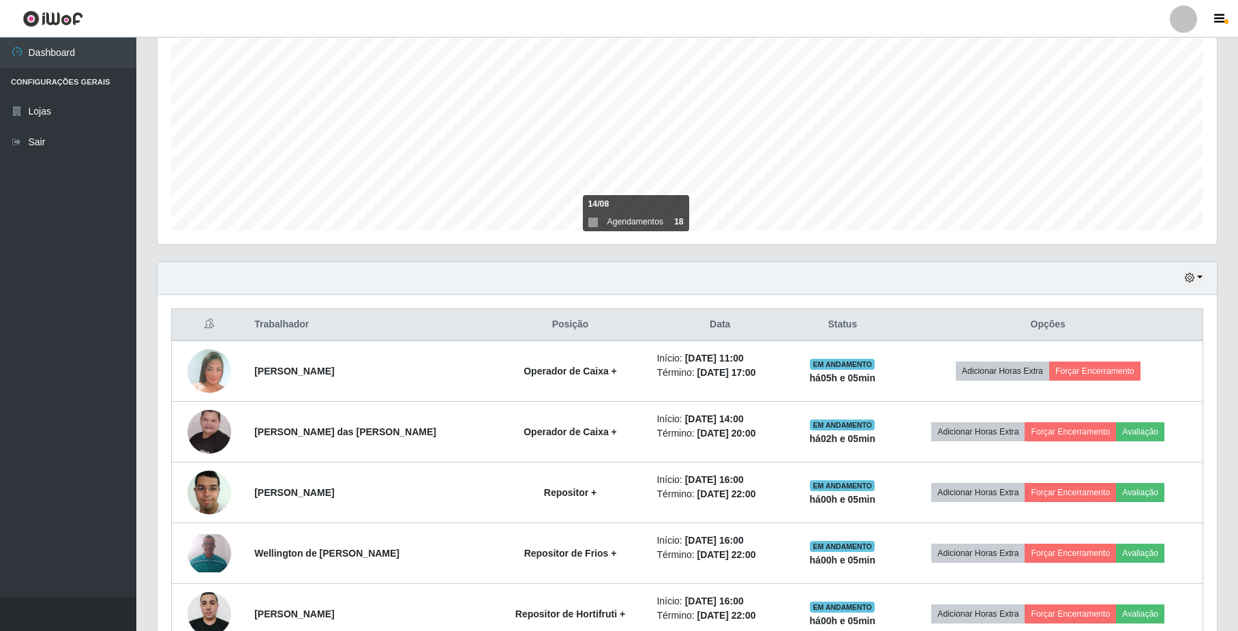
scroll to position [363, 0]
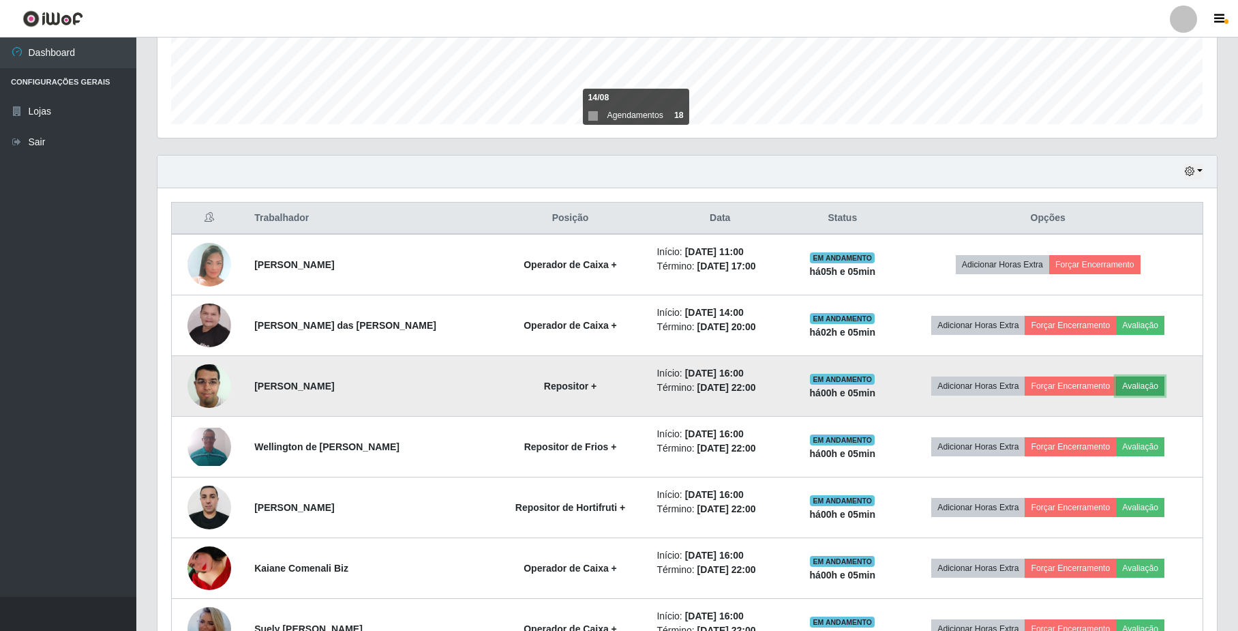
click at [1137, 385] on button "Avaliação" at bounding box center [1140, 385] width 48 height 19
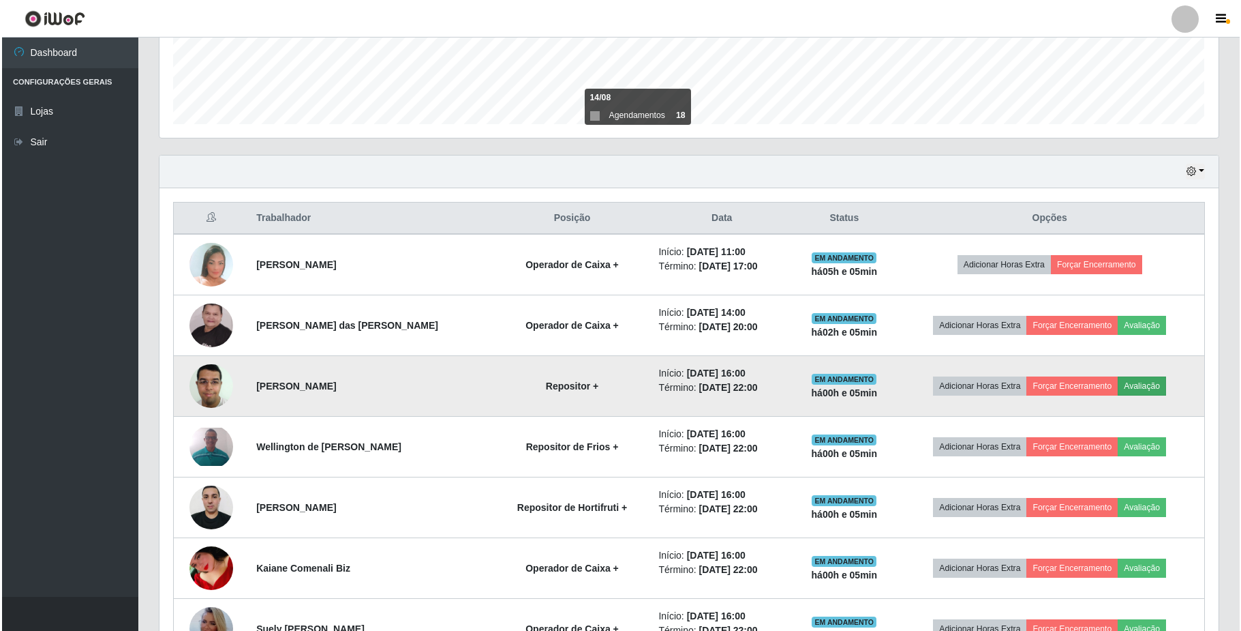
scroll to position [284, 1049]
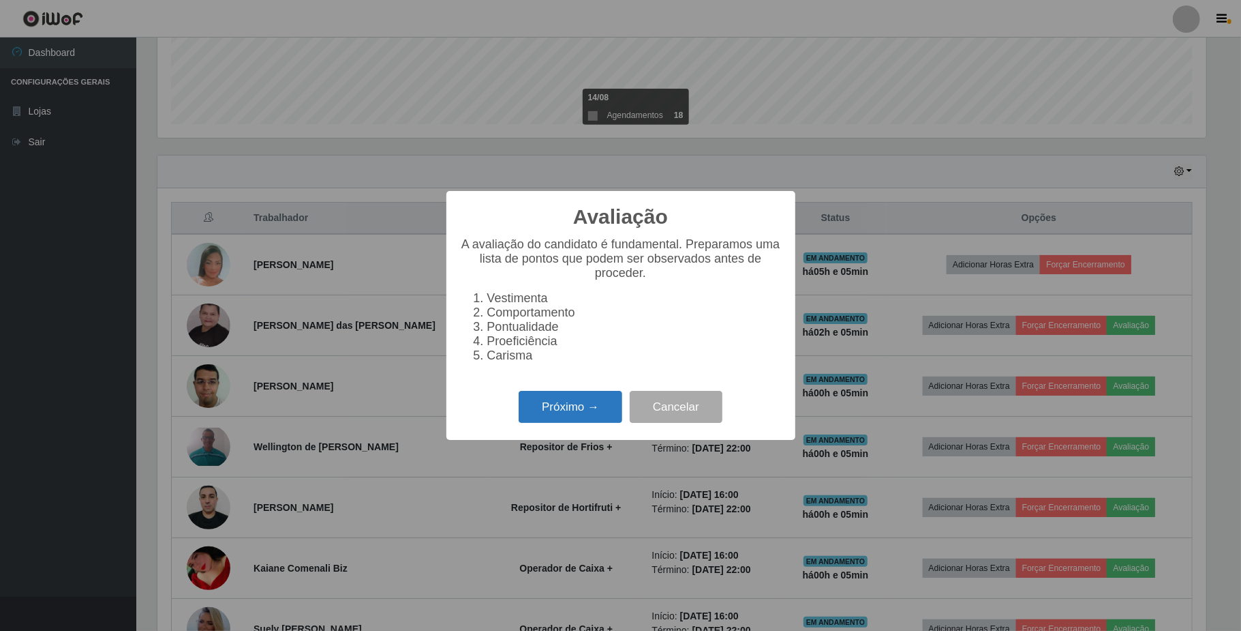
click at [559, 414] on button "Próximo →" at bounding box center [571, 407] width 104 height 32
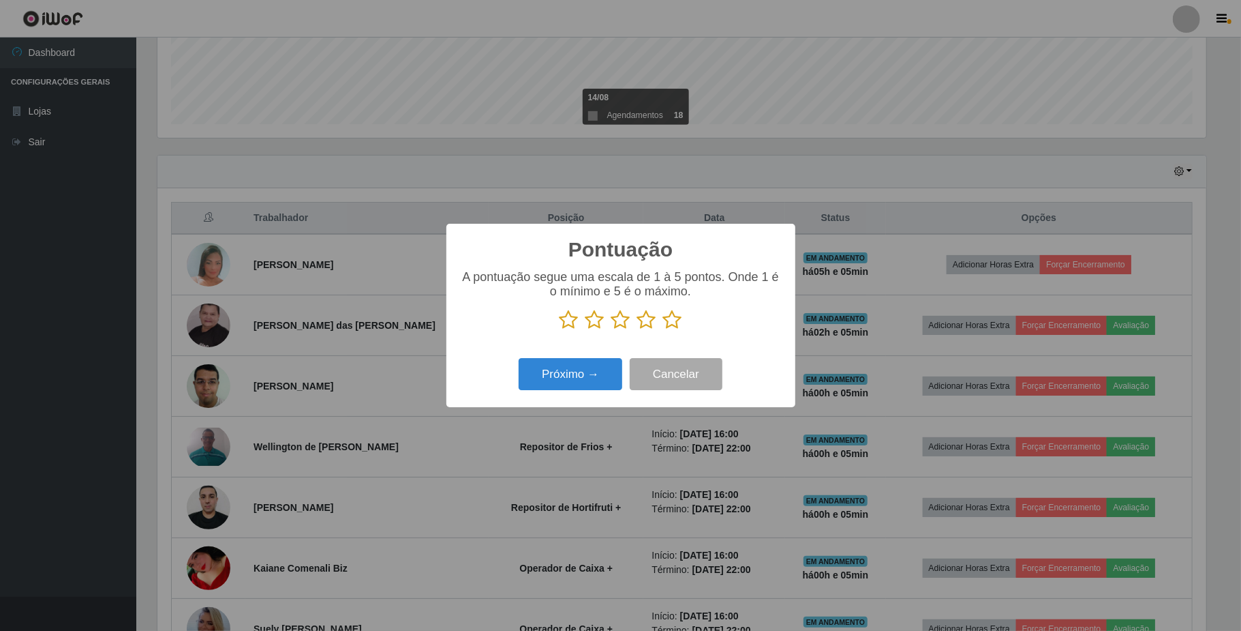
scroll to position [681459, 680693]
click at [675, 329] on icon at bounding box center [672, 320] width 19 height 20
click at [663, 330] on input "radio" at bounding box center [663, 330] width 0 height 0
click at [609, 372] on button "Próximo →" at bounding box center [571, 374] width 104 height 32
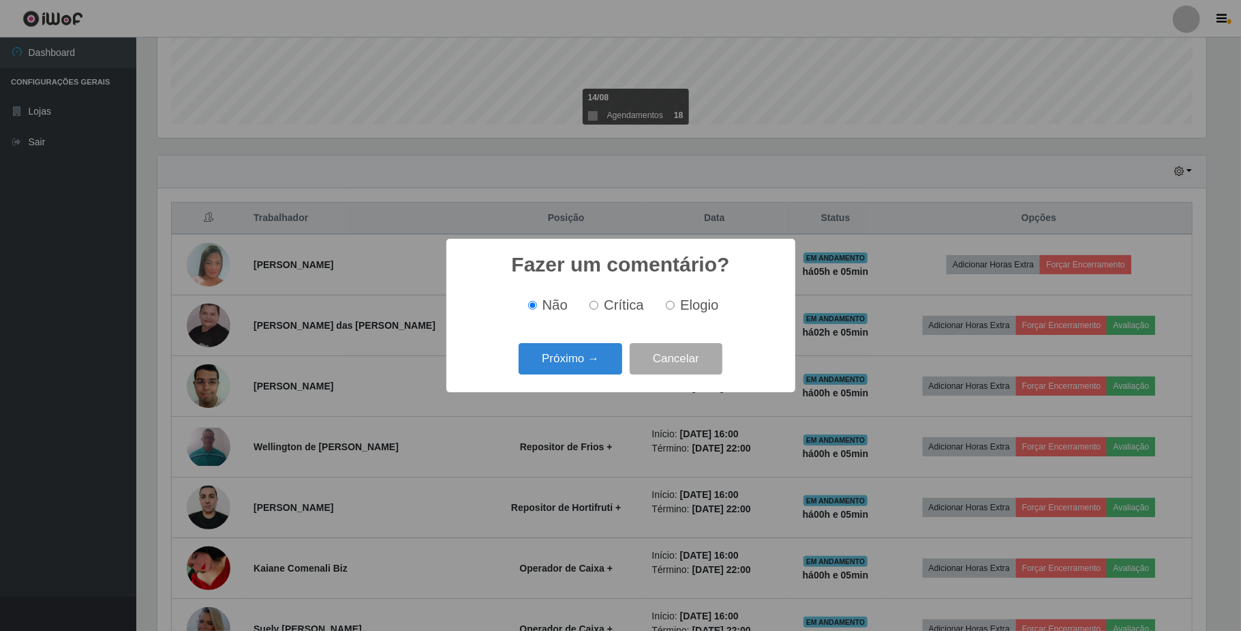
click at [668, 307] on input "Elogio" at bounding box center [670, 305] width 9 height 9
radio input "true"
click at [562, 361] on button "Próximo →" at bounding box center [571, 359] width 104 height 32
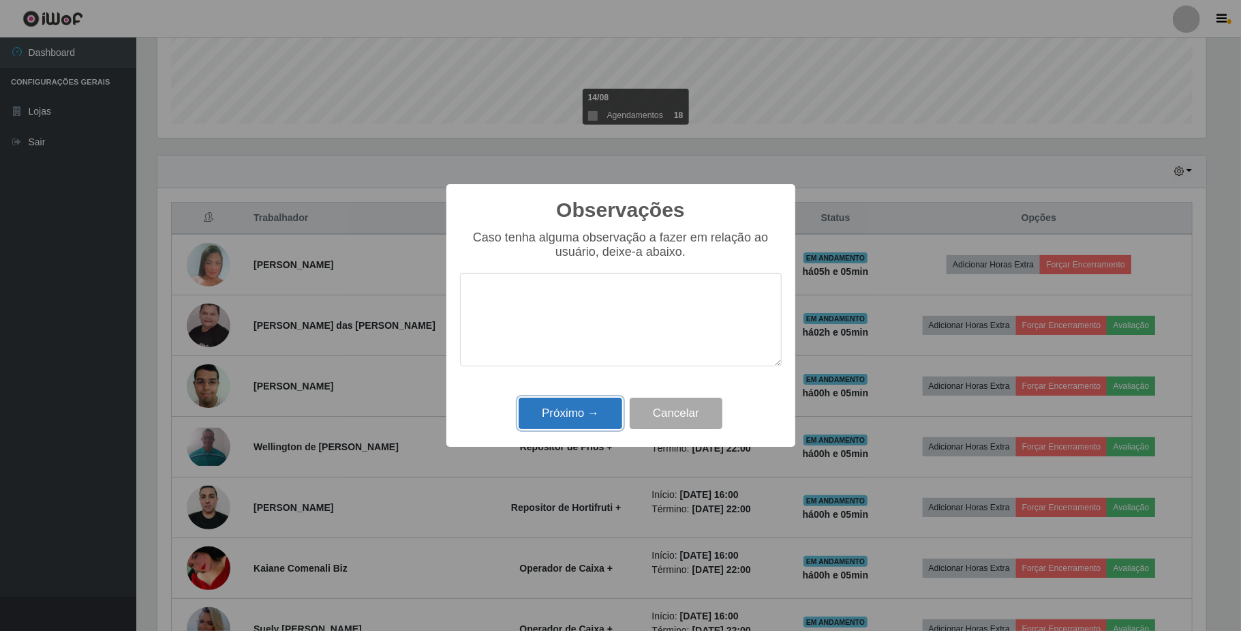
click at [568, 410] on button "Próximo →" at bounding box center [571, 413] width 104 height 32
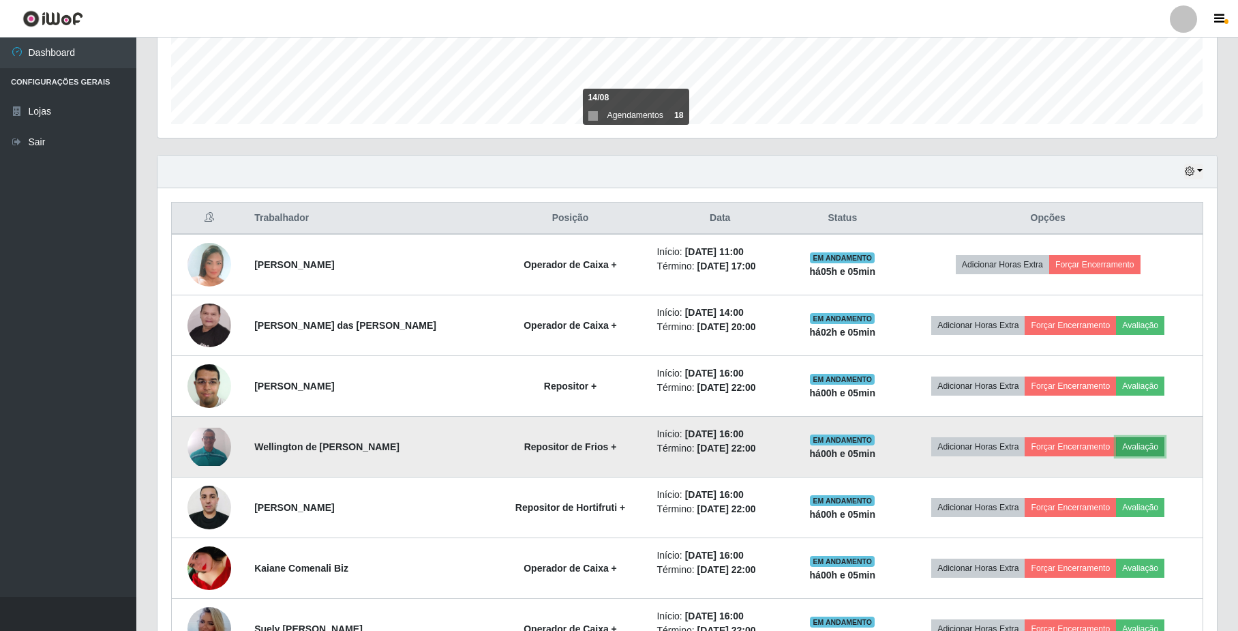
click at [1141, 449] on button "Avaliação" at bounding box center [1140, 446] width 48 height 19
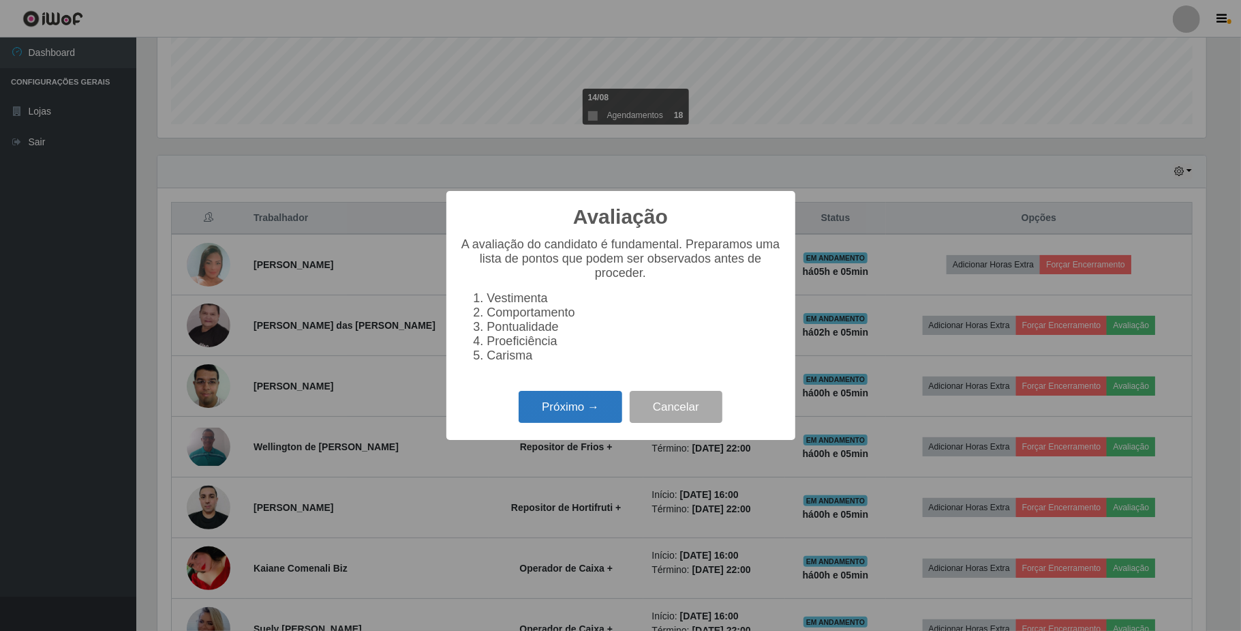
drag, startPoint x: 548, startPoint y: 419, endPoint x: 560, endPoint y: 414, distance: 12.3
click at [560, 414] on button "Próximo →" at bounding box center [571, 407] width 104 height 32
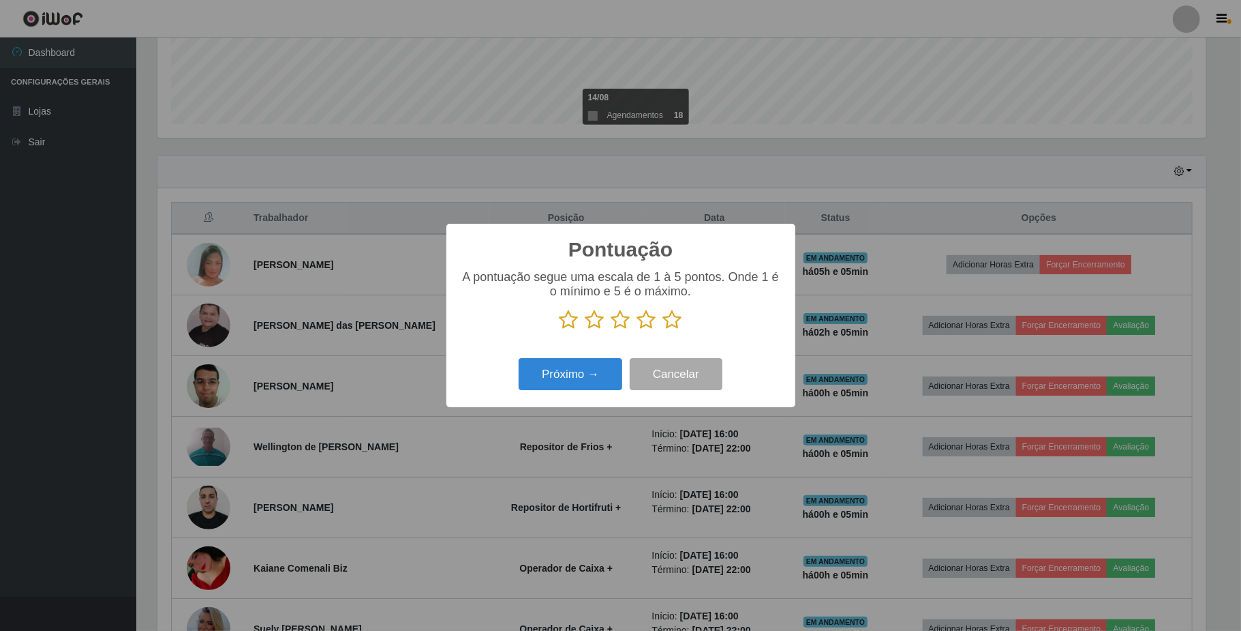
click at [675, 320] on icon at bounding box center [672, 320] width 19 height 20
click at [663, 330] on input "radio" at bounding box center [663, 330] width 0 height 0
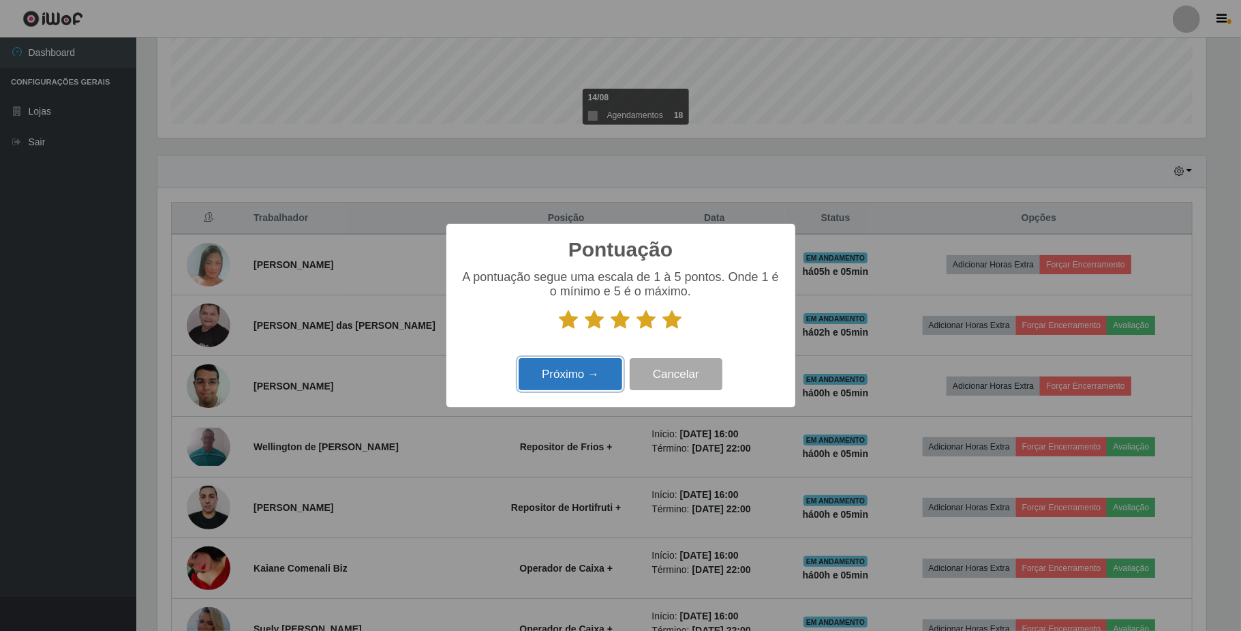
click at [612, 367] on button "Próximo →" at bounding box center [571, 374] width 104 height 32
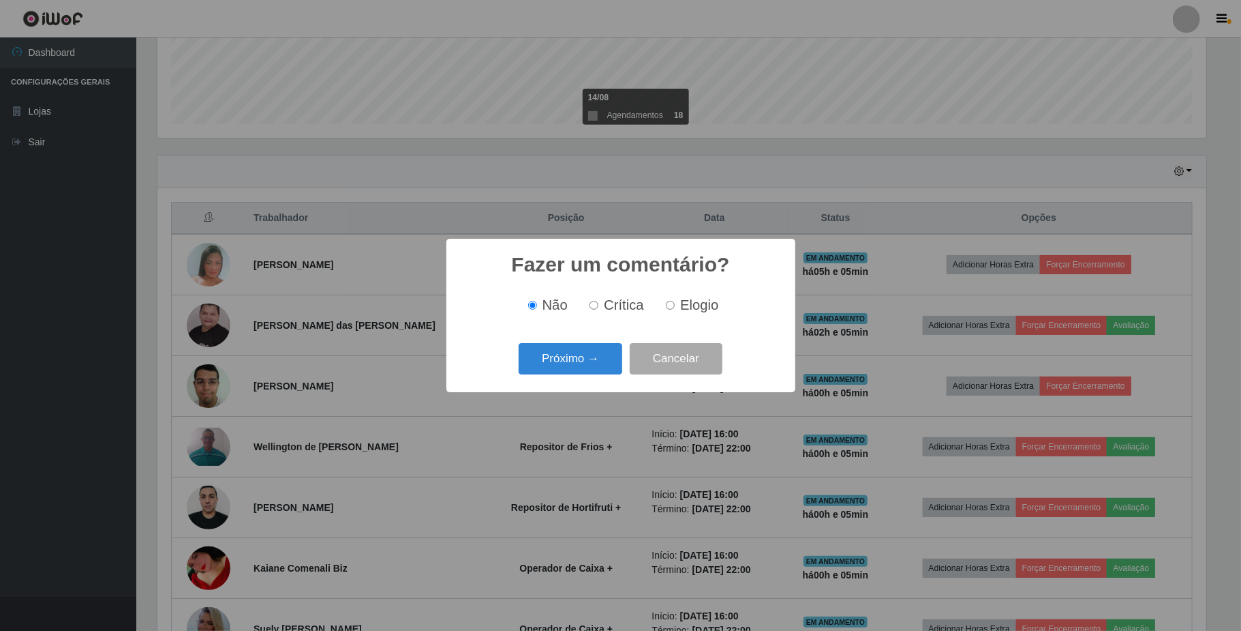
click at [675, 307] on label "Elogio" at bounding box center [690, 305] width 58 height 16
click at [675, 307] on input "Elogio" at bounding box center [670, 305] width 9 height 9
radio input "true"
click at [562, 361] on button "Próximo →" at bounding box center [571, 359] width 104 height 32
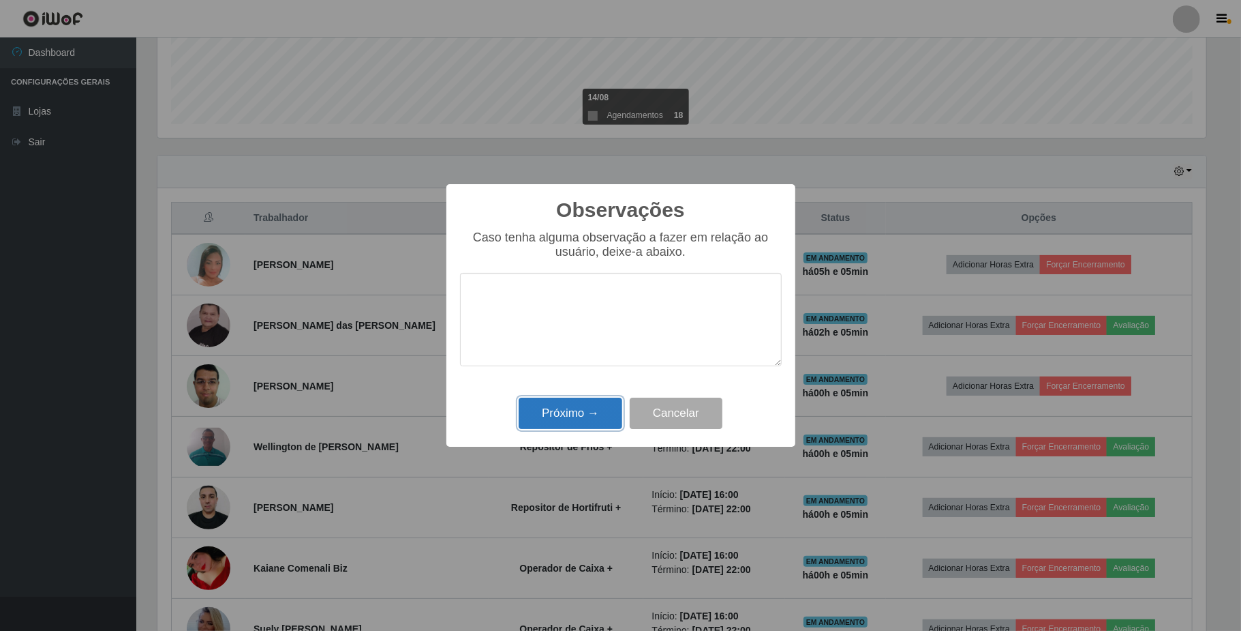
click at [582, 410] on button "Próximo →" at bounding box center [571, 413] width 104 height 32
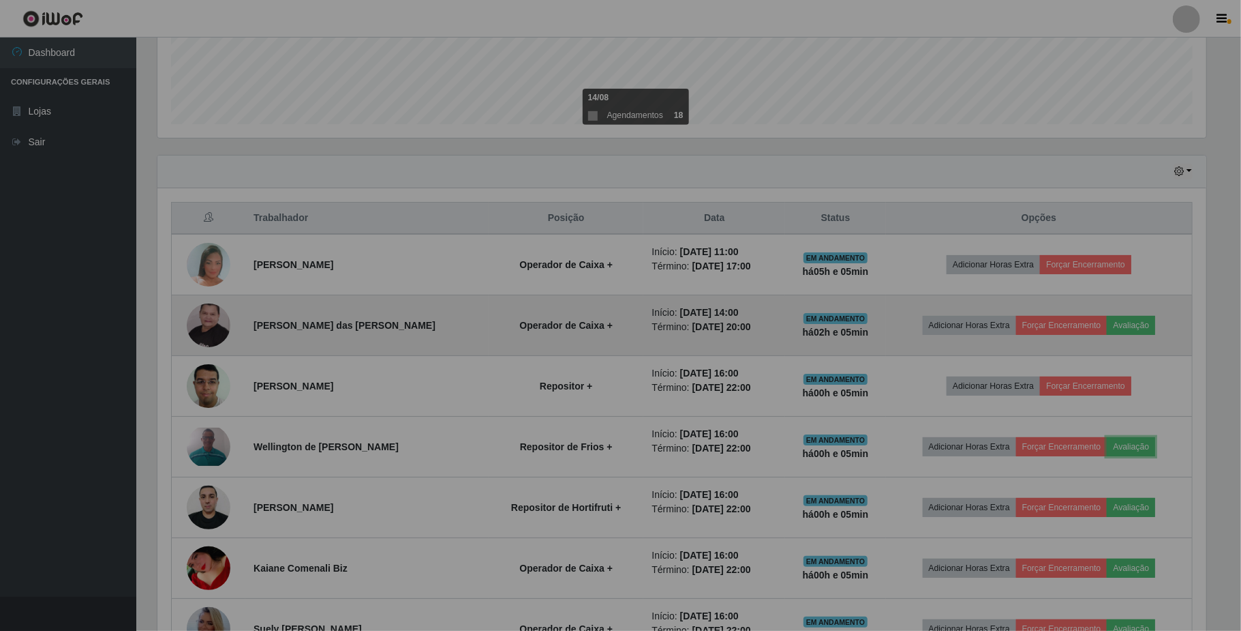
scroll to position [284, 1059]
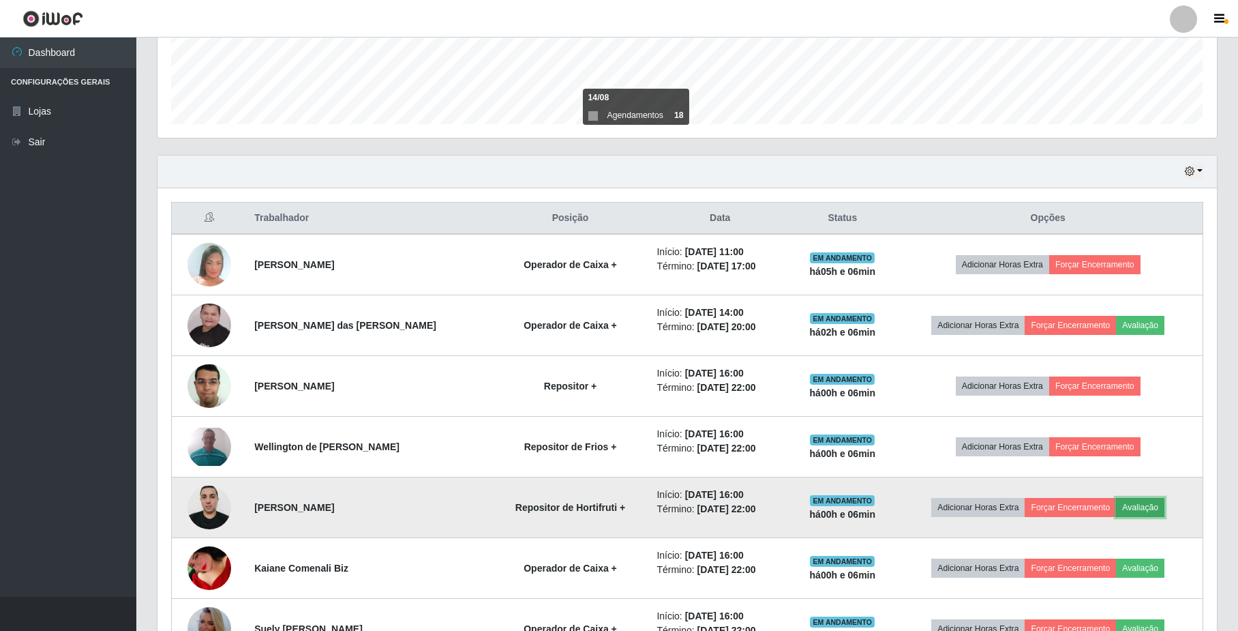
click at [1130, 511] on button "Avaliação" at bounding box center [1140, 507] width 48 height 19
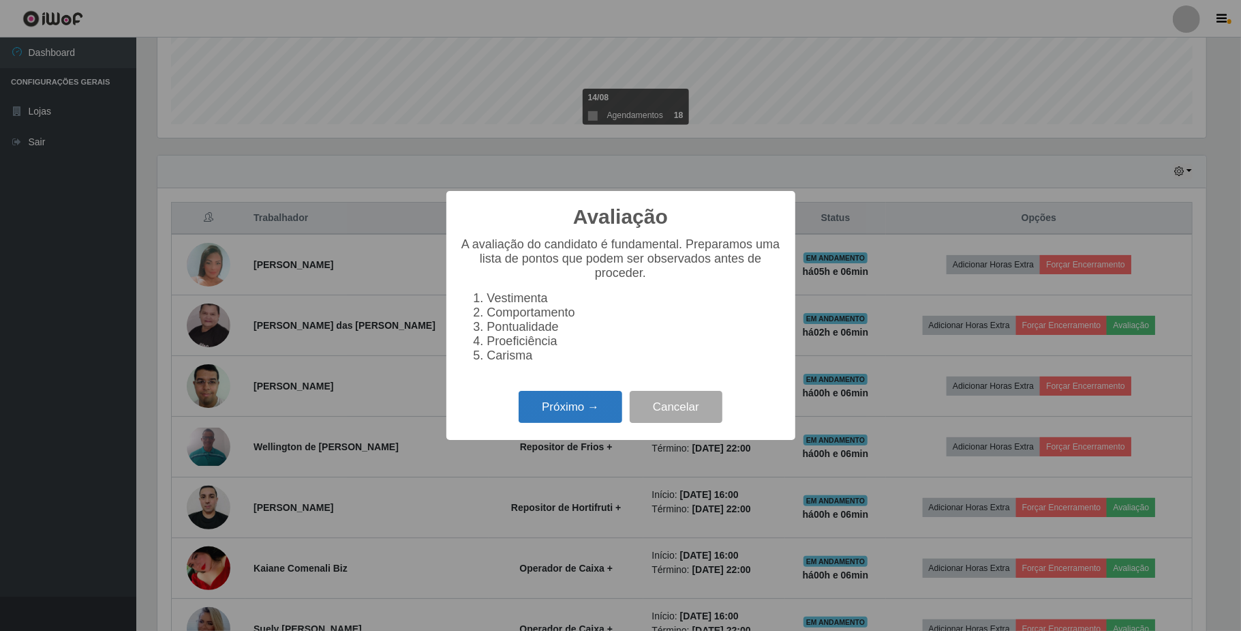
click at [567, 400] on button "Próximo →" at bounding box center [571, 407] width 104 height 32
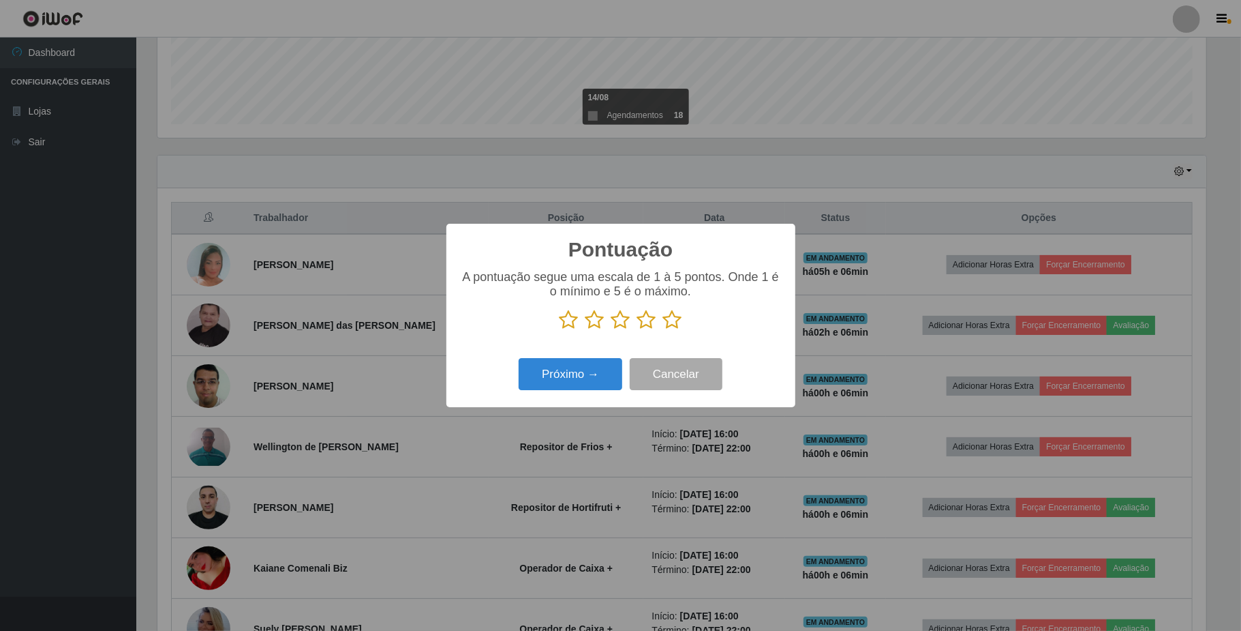
click at [682, 316] on p at bounding box center [621, 320] width 322 height 20
click at [676, 325] on icon at bounding box center [672, 320] width 19 height 20
click at [663, 330] on input "radio" at bounding box center [663, 330] width 0 height 0
click at [590, 375] on button "Próximo →" at bounding box center [571, 374] width 104 height 32
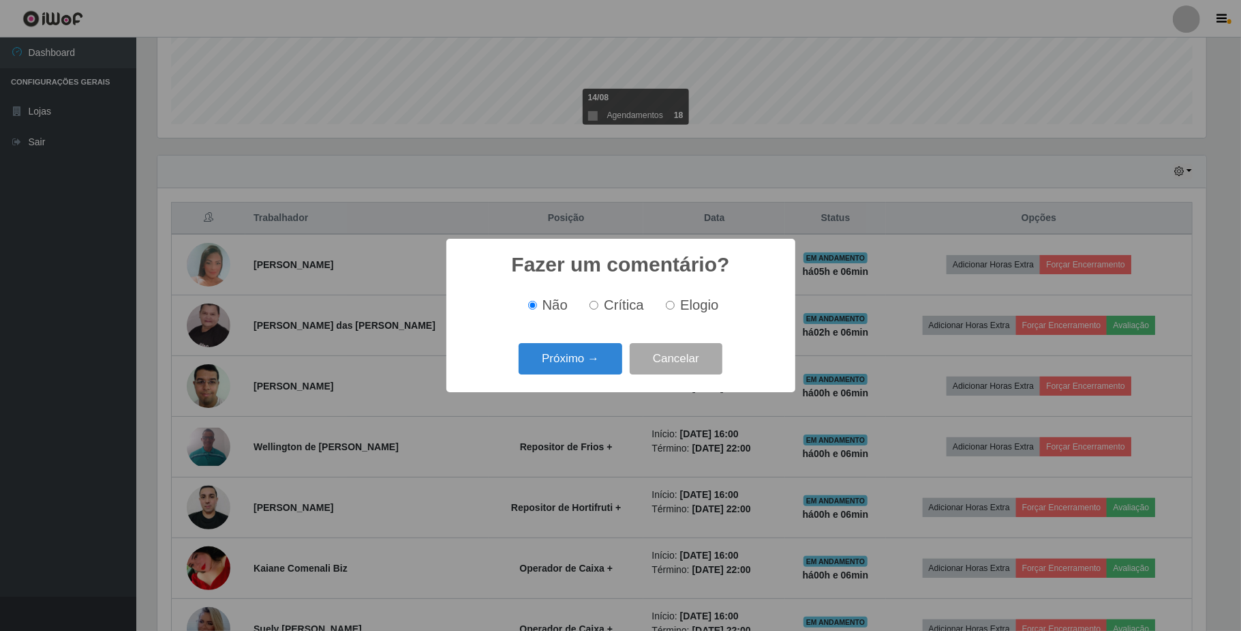
click at [661, 303] on label "Elogio" at bounding box center [690, 305] width 58 height 16
click at [666, 303] on input "Elogio" at bounding box center [670, 305] width 9 height 9
radio input "true"
click at [569, 355] on button "Próximo →" at bounding box center [571, 359] width 104 height 32
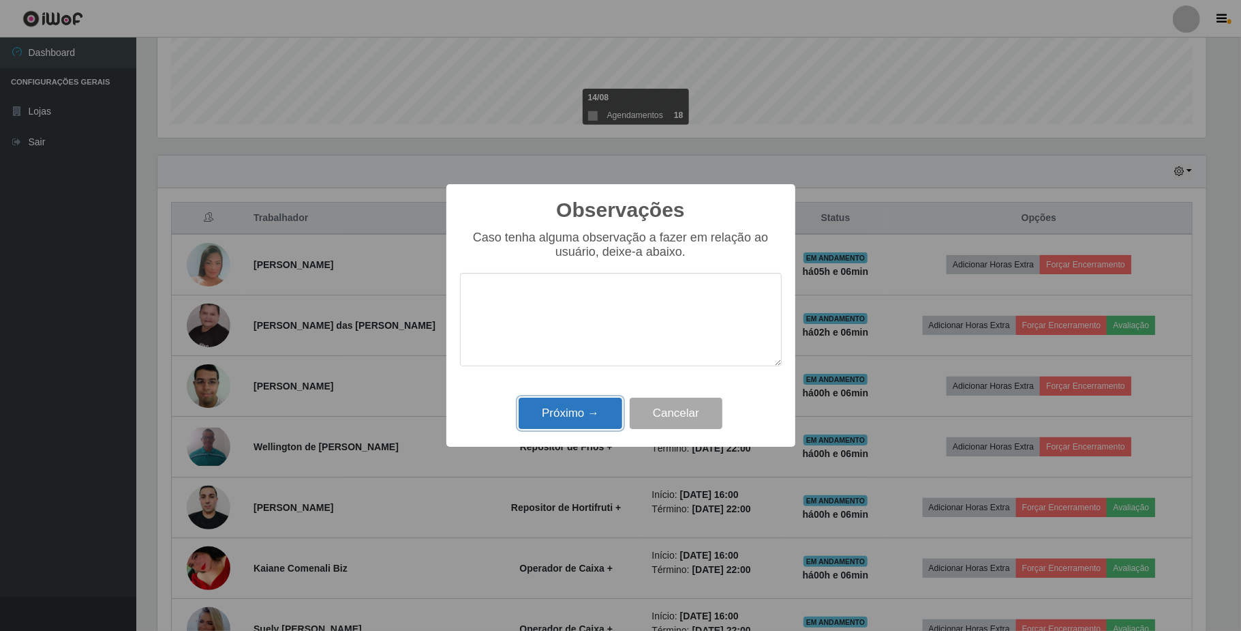
click at [573, 410] on button "Próximo →" at bounding box center [571, 413] width 104 height 32
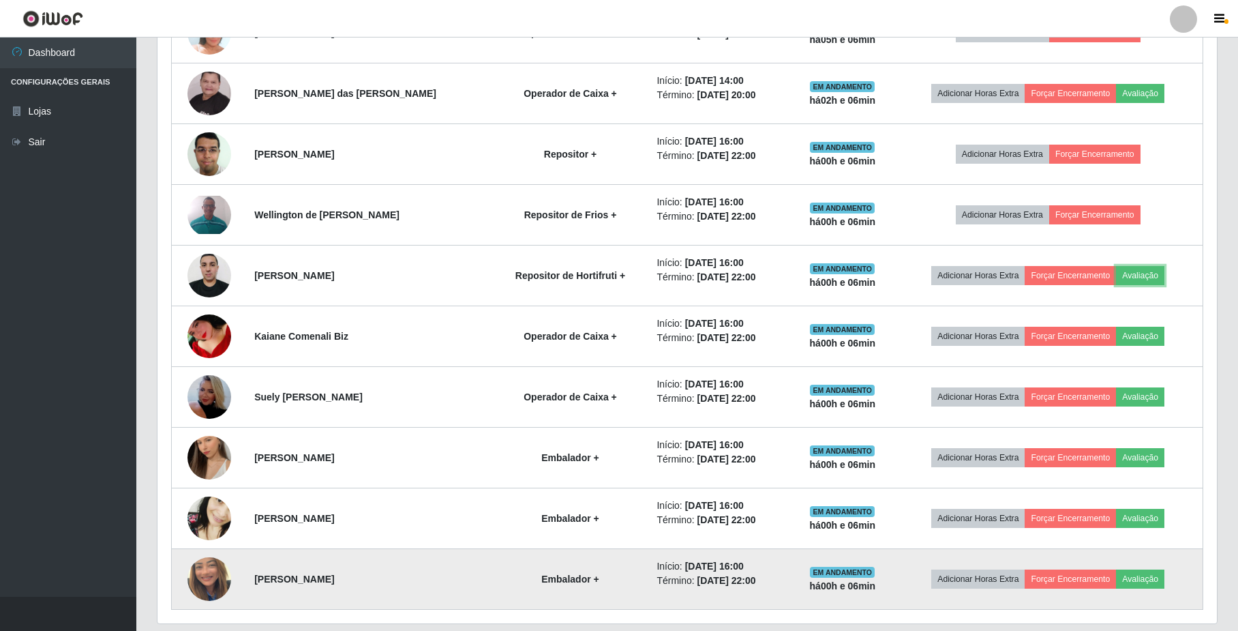
scroll to position [644, 0]
